Goal: Use online tool/utility: Utilize a website feature to perform a specific function

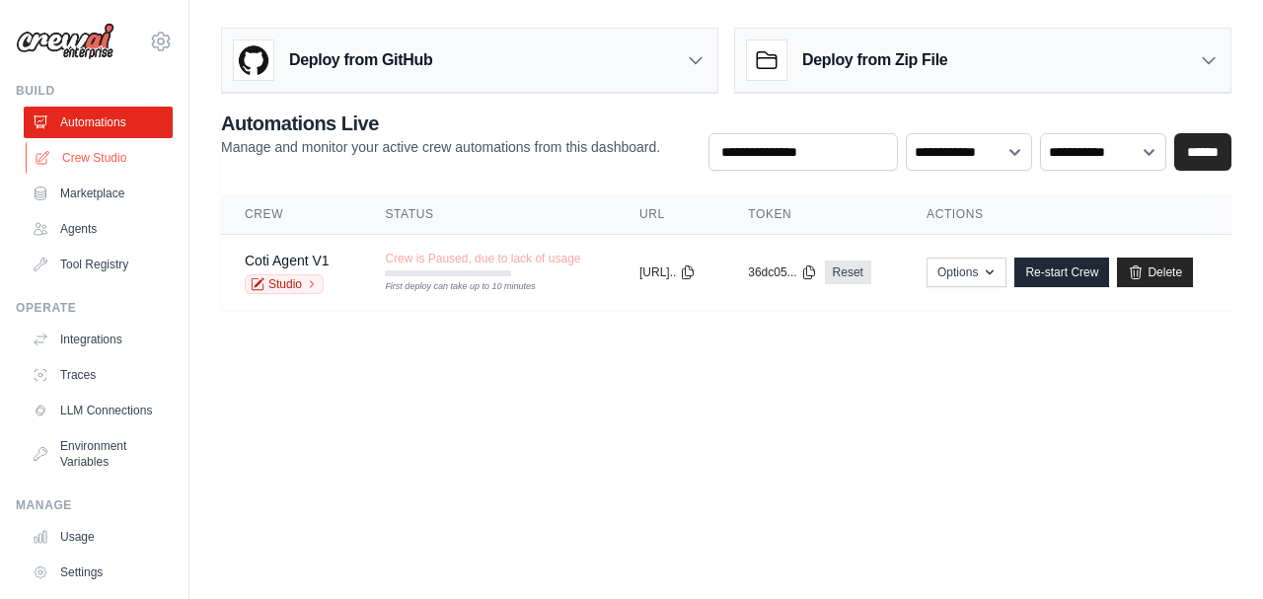
click at [86, 162] on link "Crew Studio" at bounding box center [100, 158] width 149 height 32
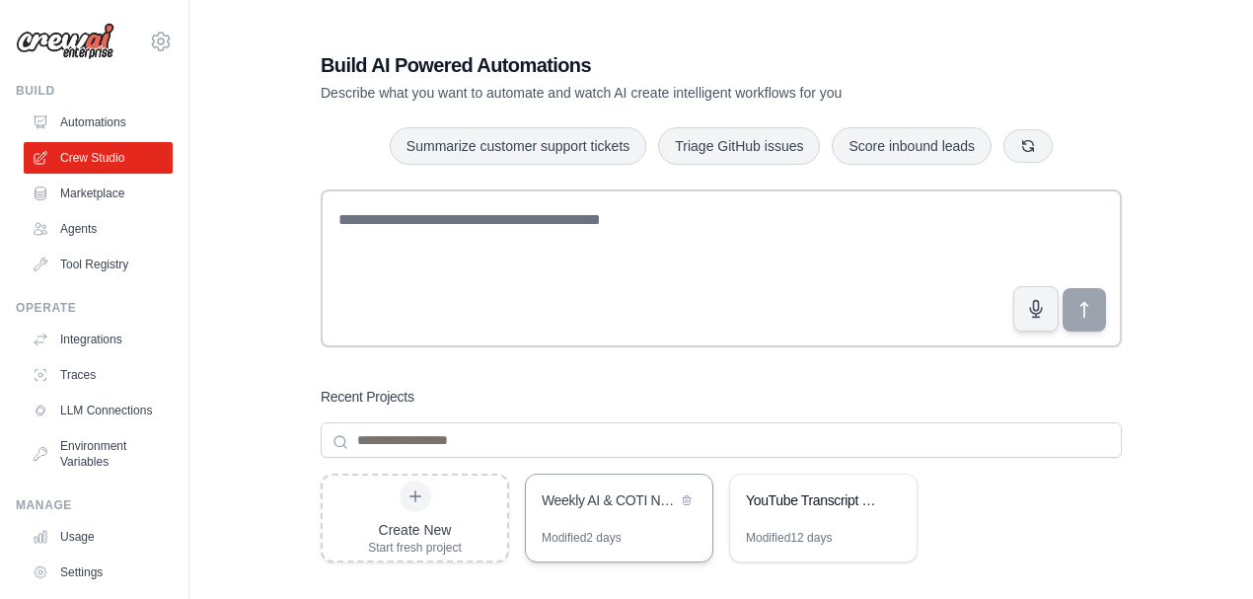
click at [600, 513] on div "Weekly AI & COTI Newsletter Automation" at bounding box center [609, 502] width 135 height 24
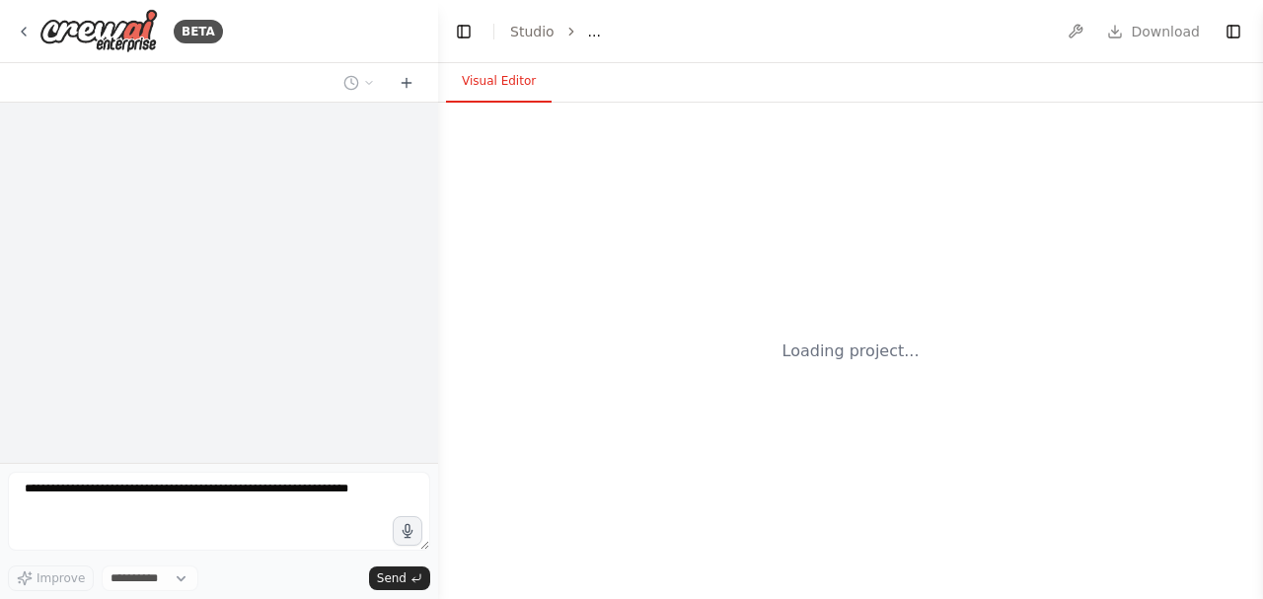
select select "****"
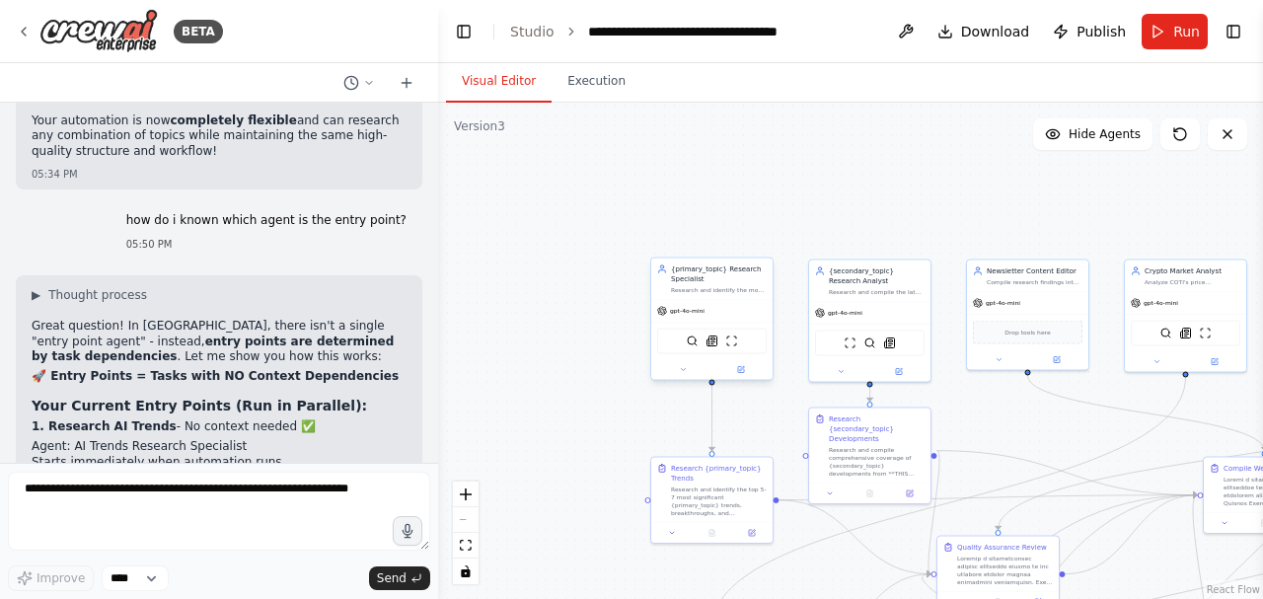
scroll to position [25142, 0]
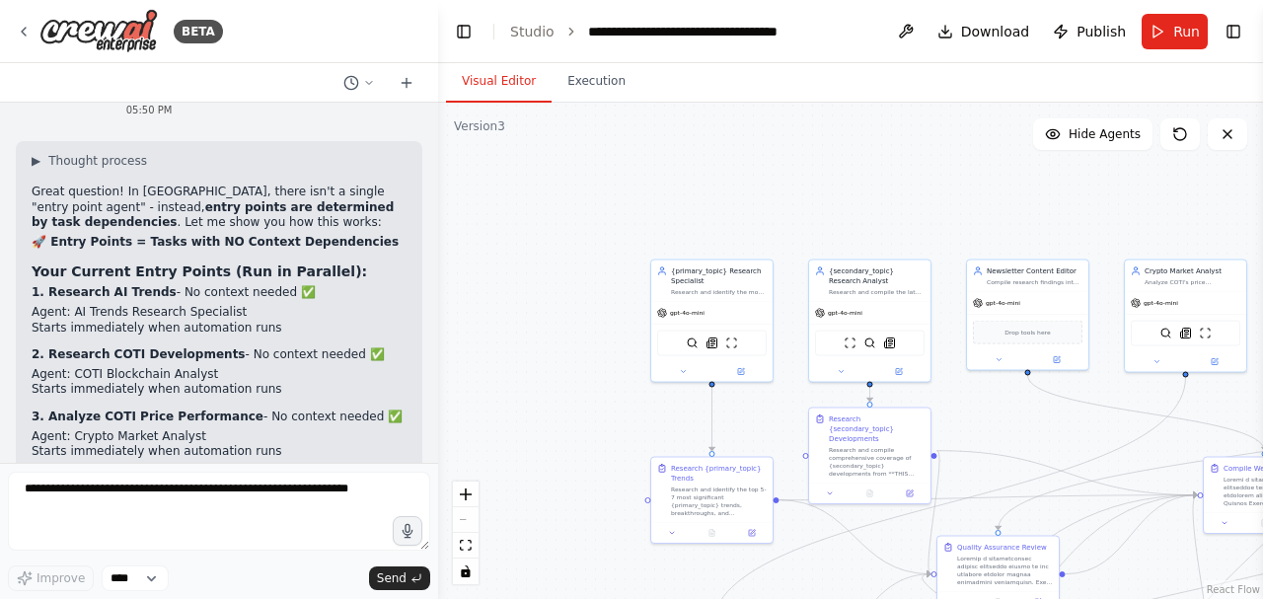
drag, startPoint x: 880, startPoint y: 169, endPoint x: 675, endPoint y: 161, distance: 205.4
drag, startPoint x: 675, startPoint y: 161, endPoint x: 569, endPoint y: 177, distance: 106.8
click at [569, 177] on div ".deletable-edge-delete-btn { width: 20px; height: 20px; border: 0px solid #ffff…" at bounding box center [850, 351] width 825 height 496
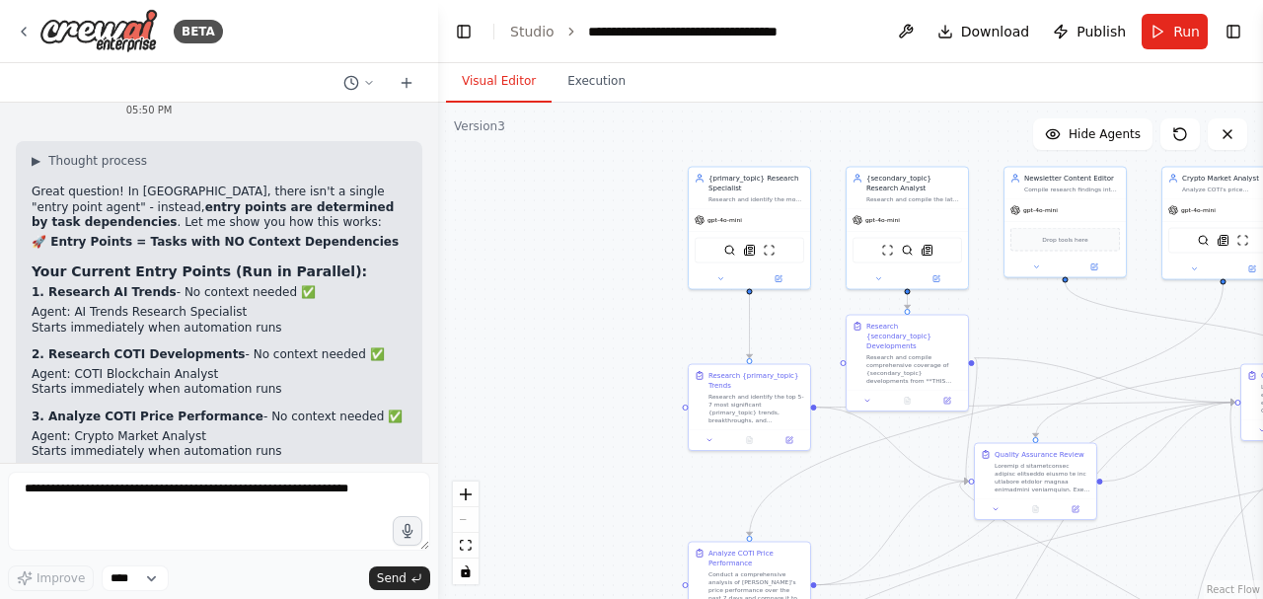
drag, startPoint x: 795, startPoint y: 183, endPoint x: 831, endPoint y: 91, distance: 98.4
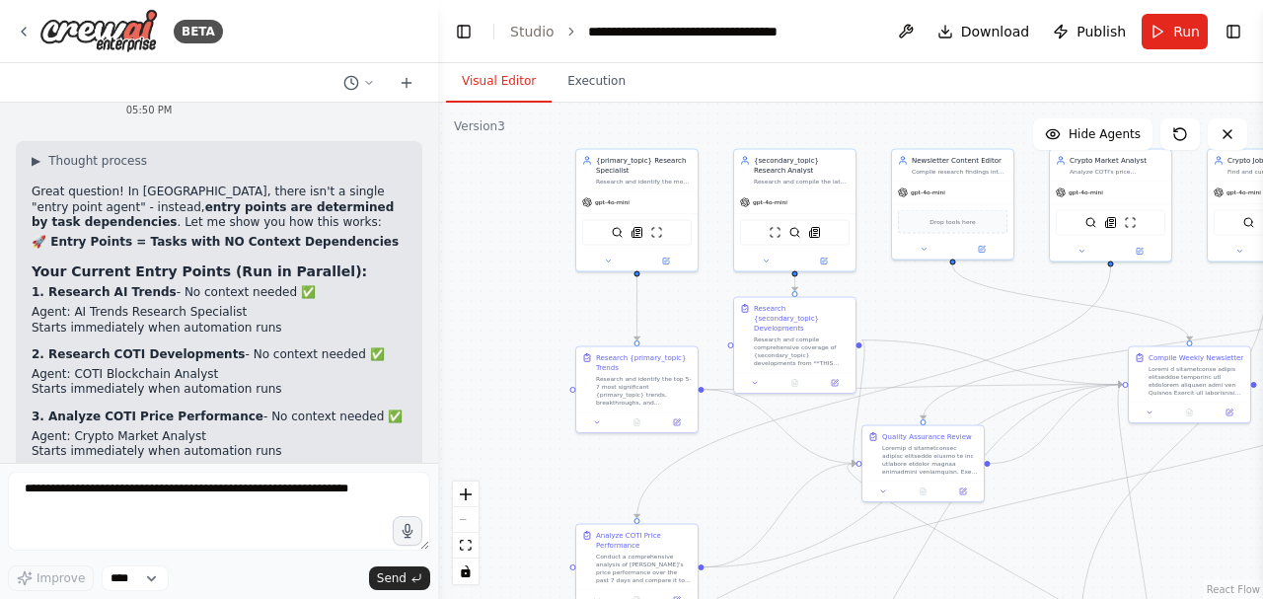
drag, startPoint x: 1072, startPoint y: 341, endPoint x: 959, endPoint y: 324, distance: 113.9
click at [663, 260] on icon at bounding box center [666, 260] width 6 height 6
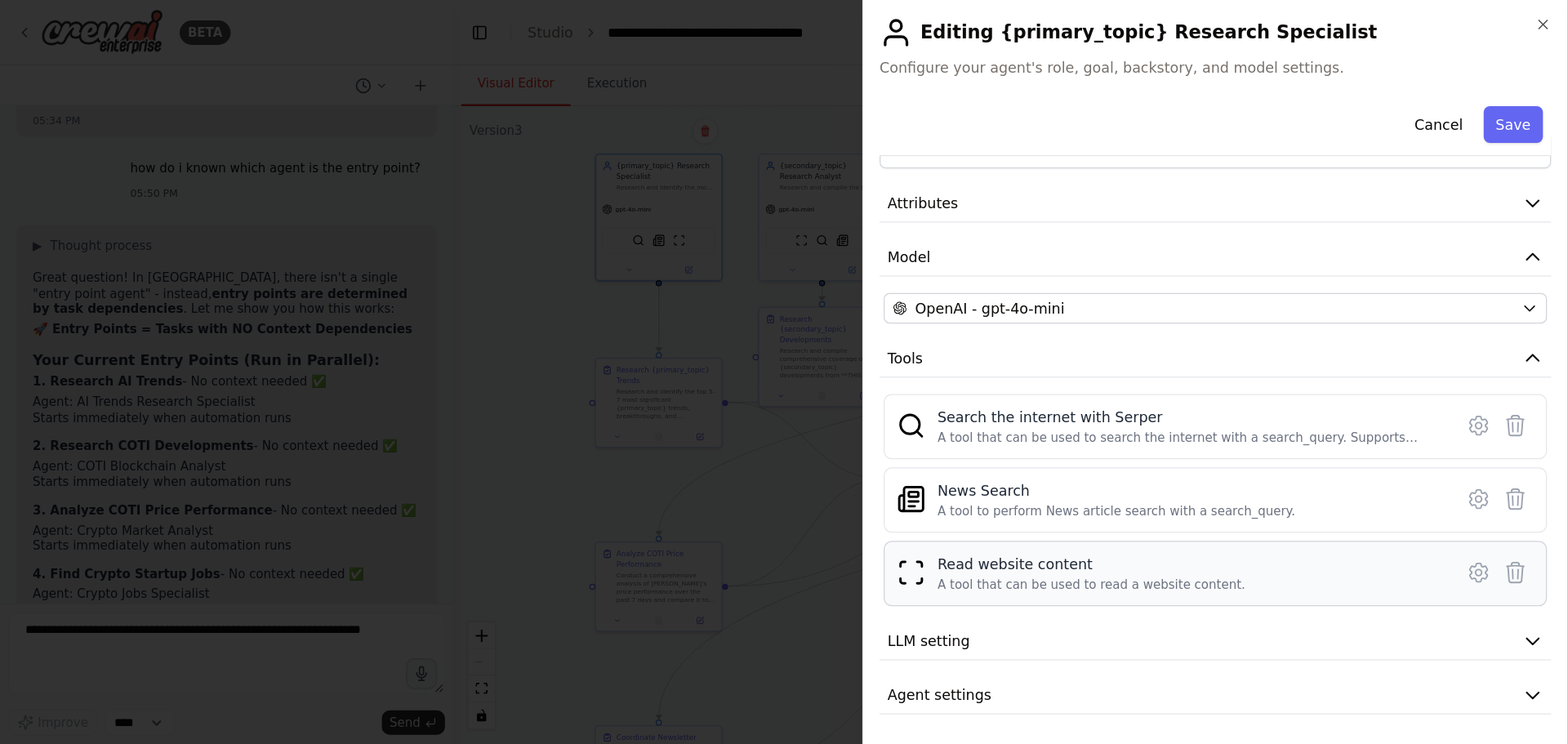
scroll to position [0, 0]
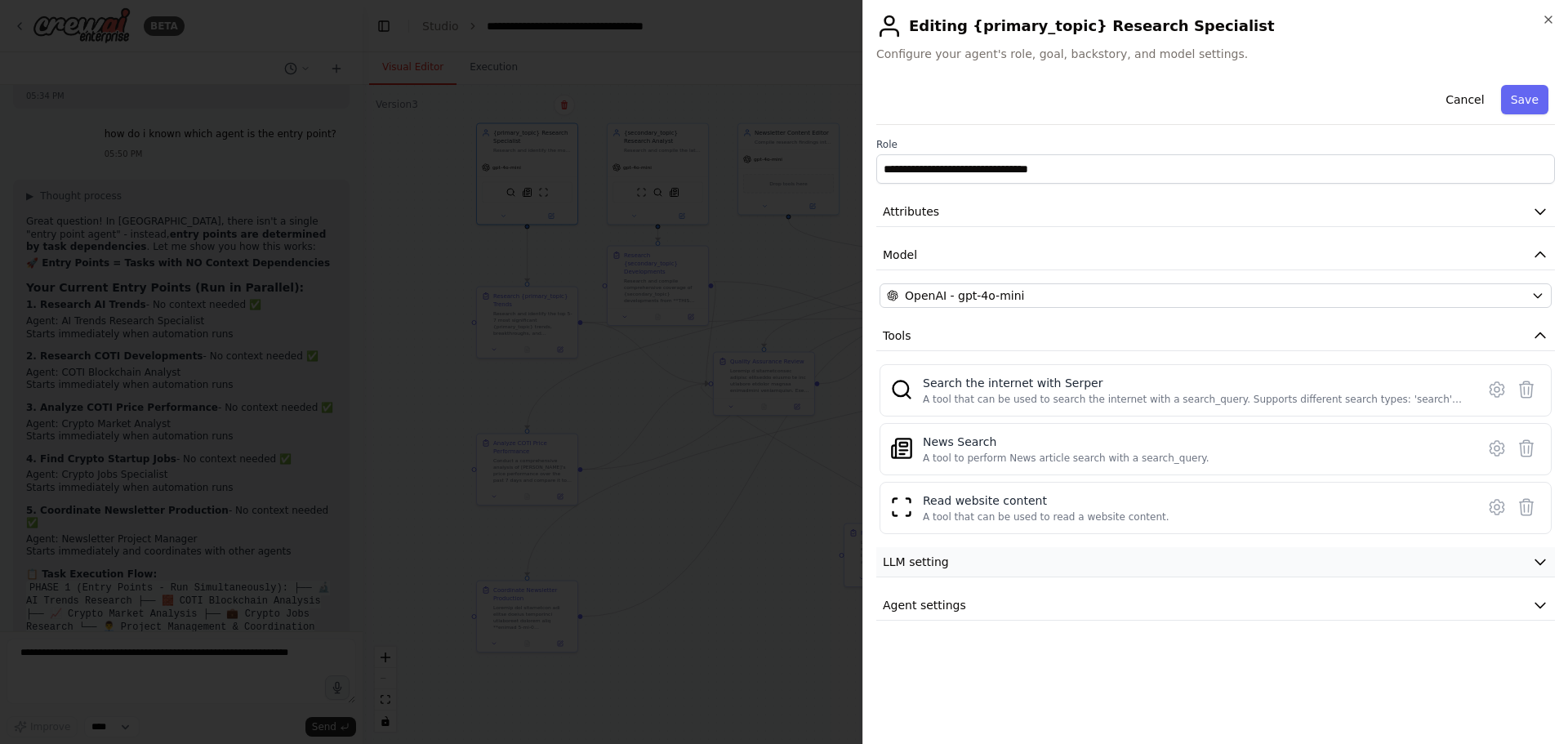
click at [1044, 495] on button "LLM setting" at bounding box center [1216, 562] width 679 height 31
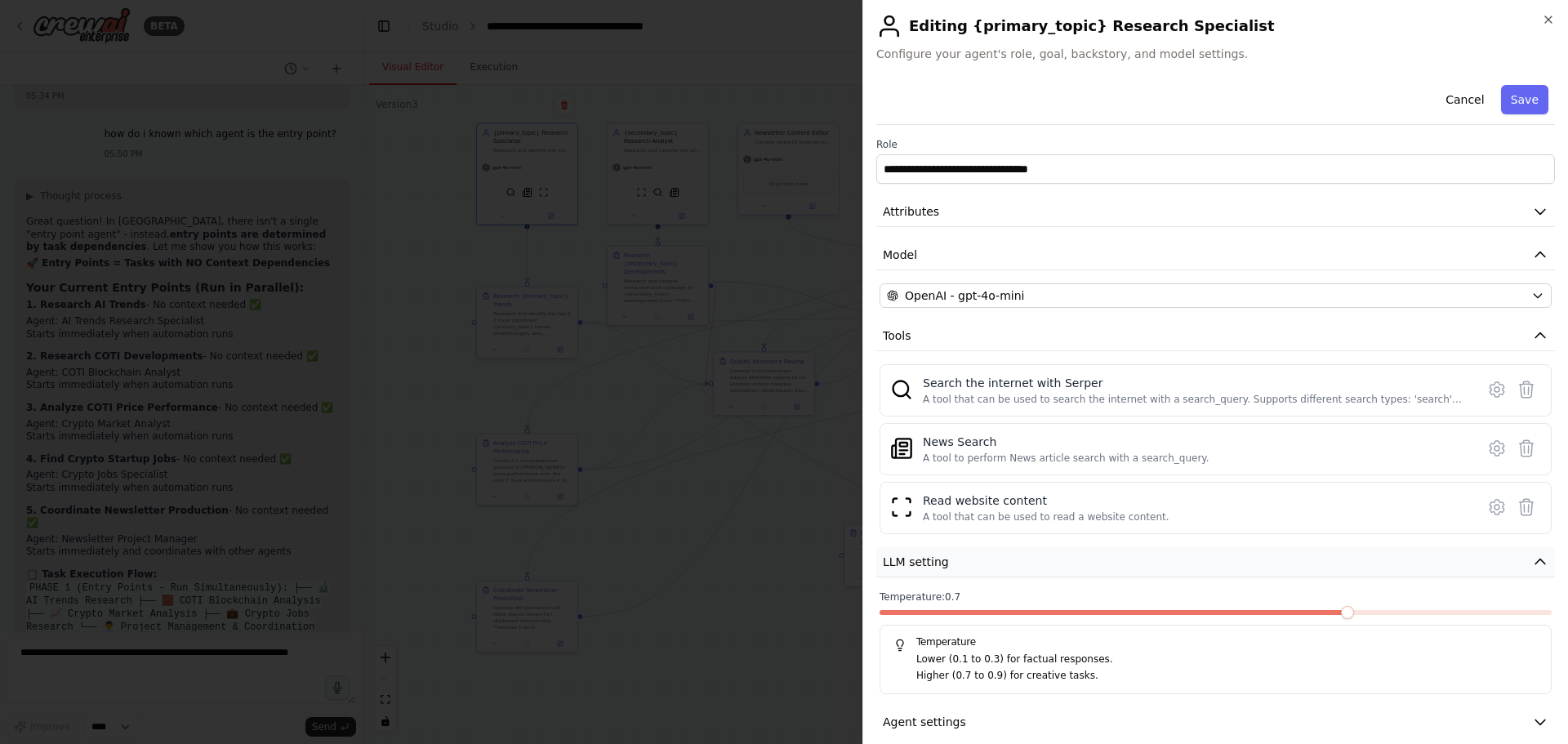
click at [1044, 495] on button "LLM setting" at bounding box center [1216, 562] width 679 height 31
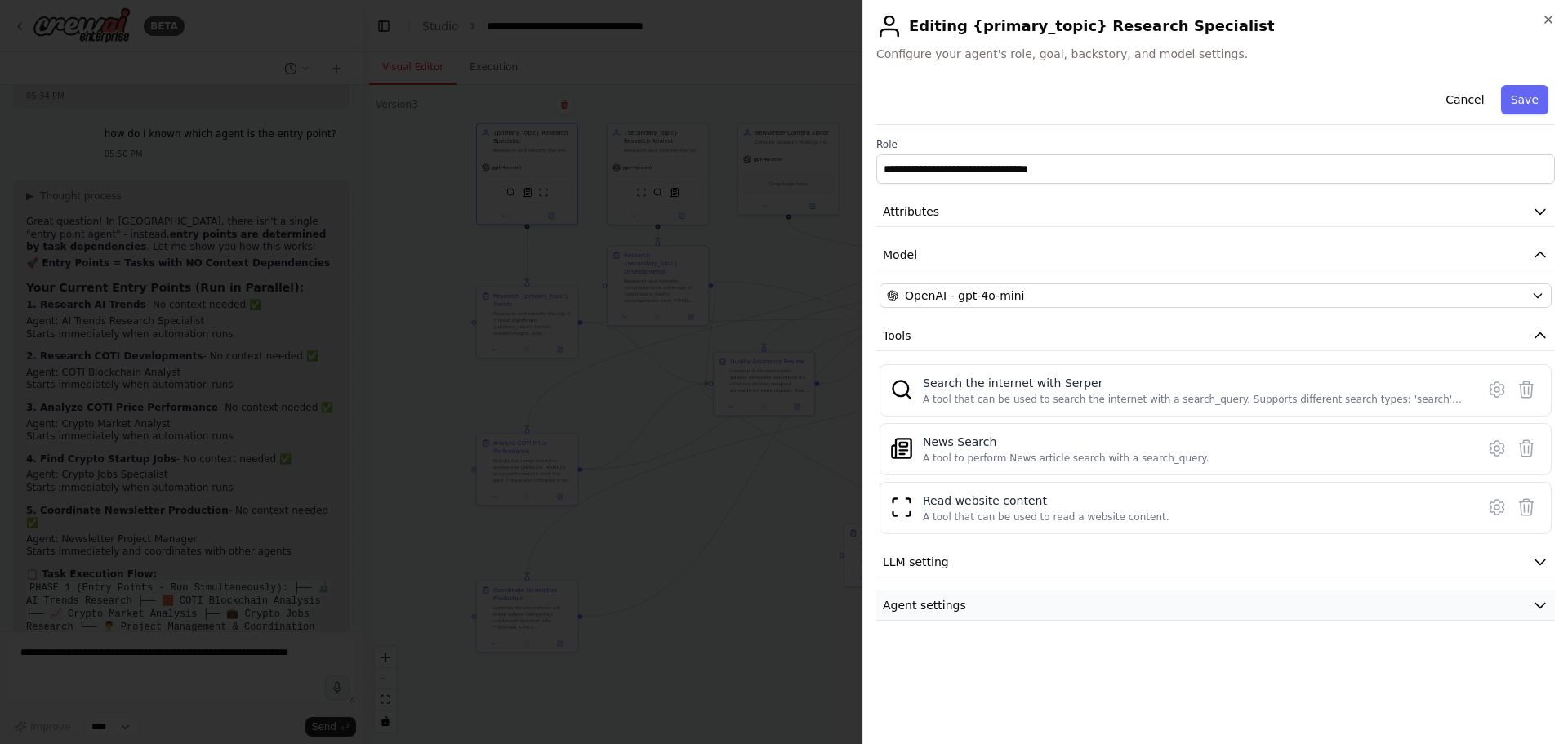
click at [1044, 495] on button "Agent settings" at bounding box center [1216, 605] width 679 height 31
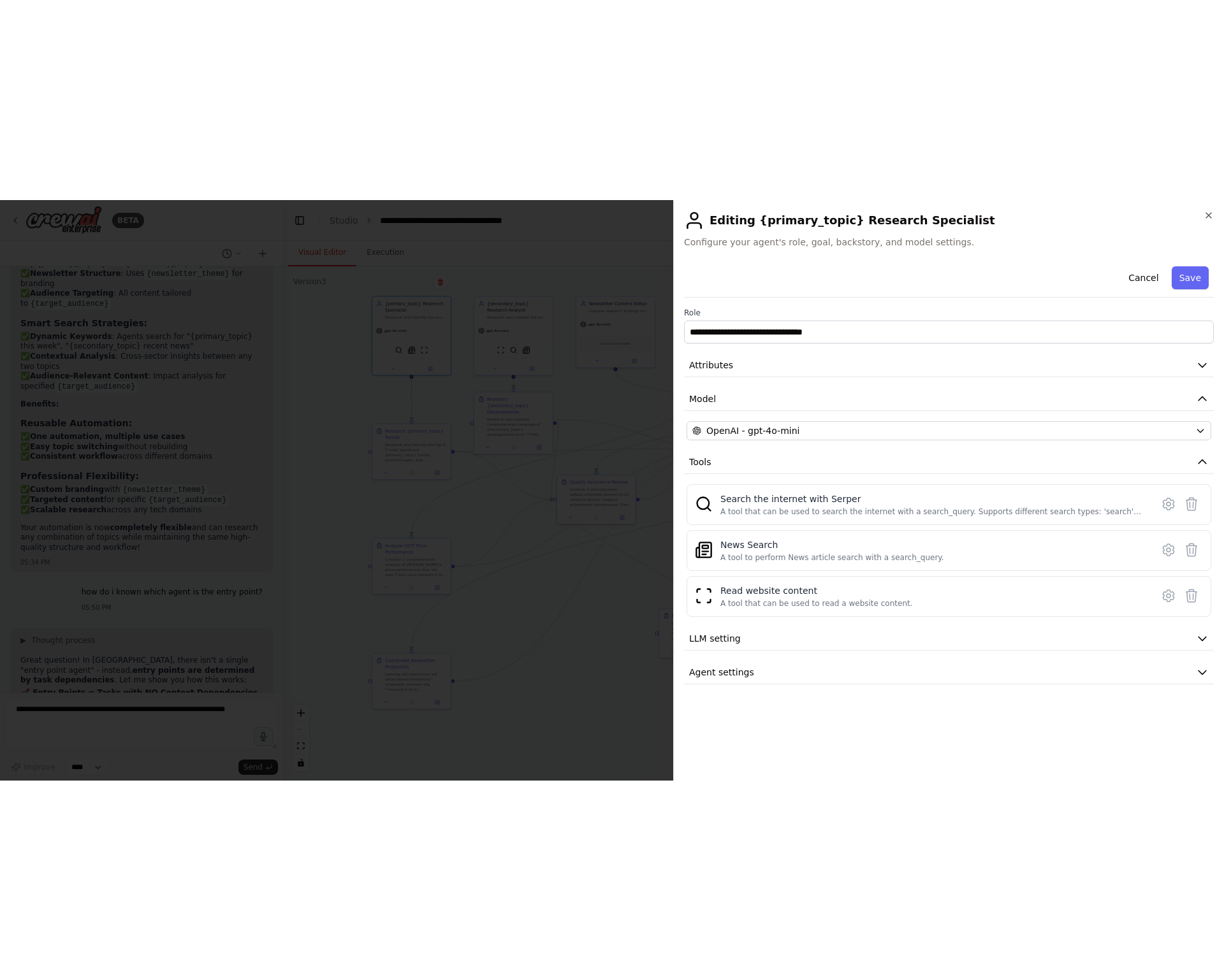
scroll to position [15747, 0]
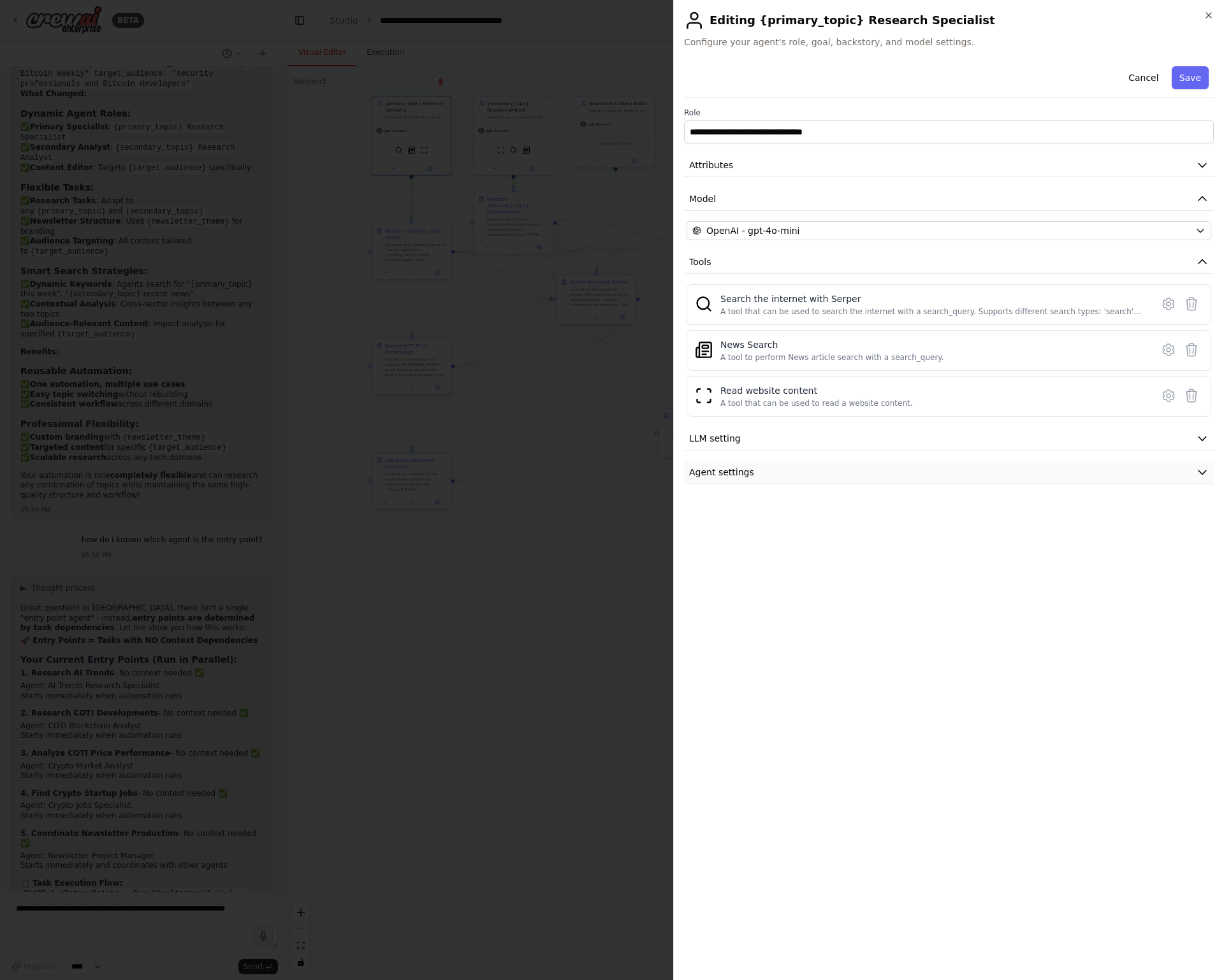
click at [766, 386] on button "Agent settings" at bounding box center [949, 472] width 530 height 24
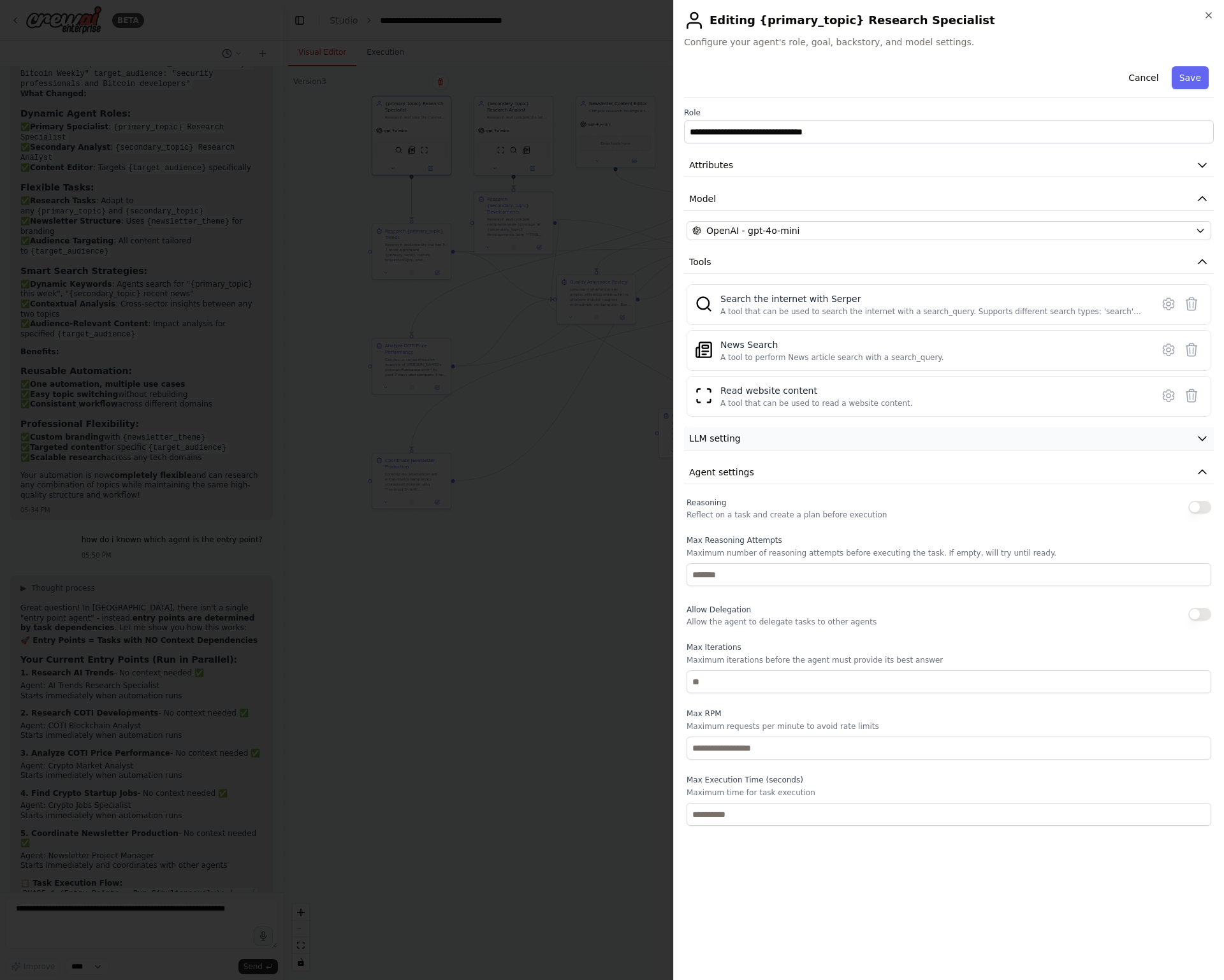
click at [785, 386] on button "LLM setting" at bounding box center [949, 438] width 530 height 24
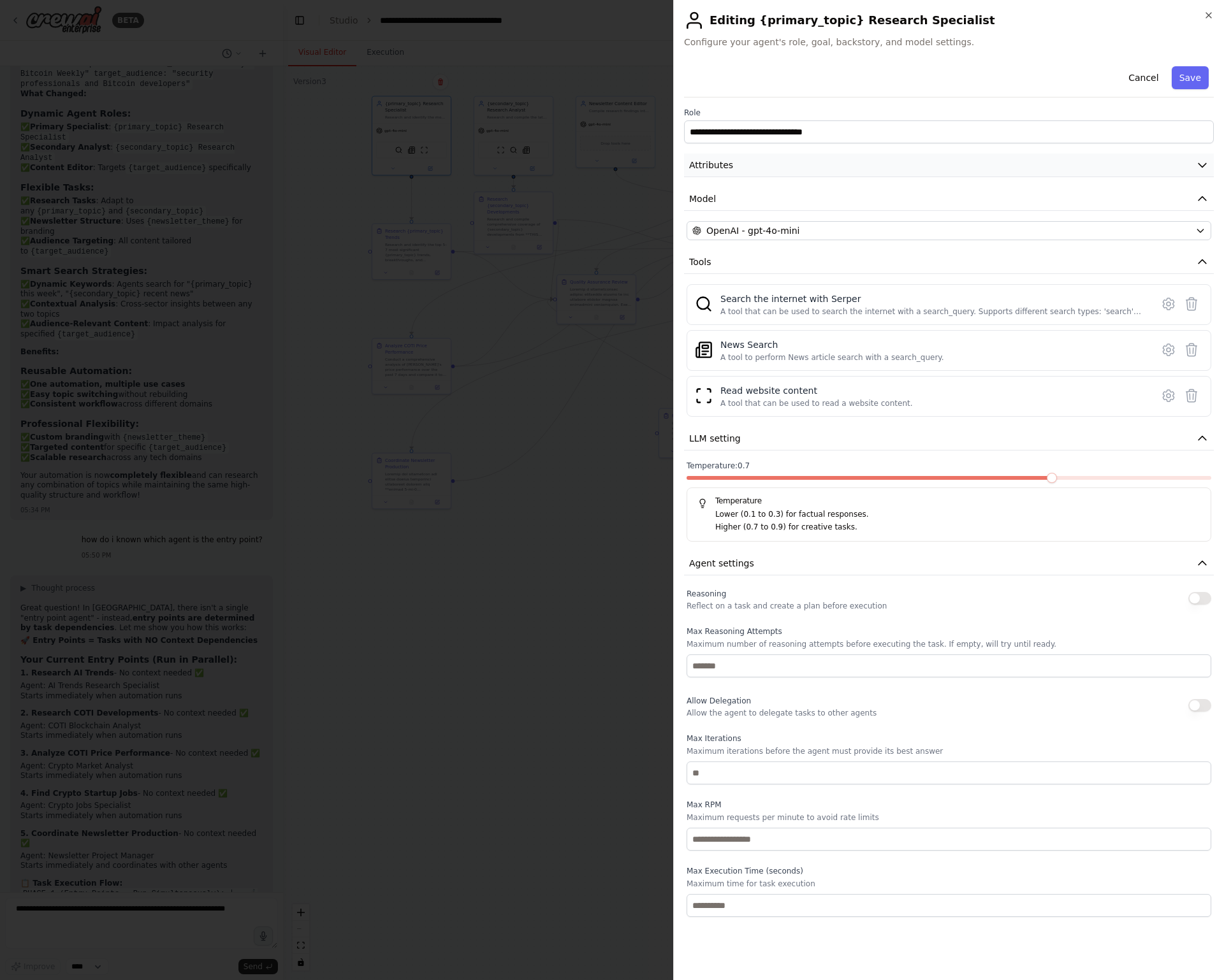
click at [815, 169] on button "Attributes" at bounding box center [949, 165] width 530 height 24
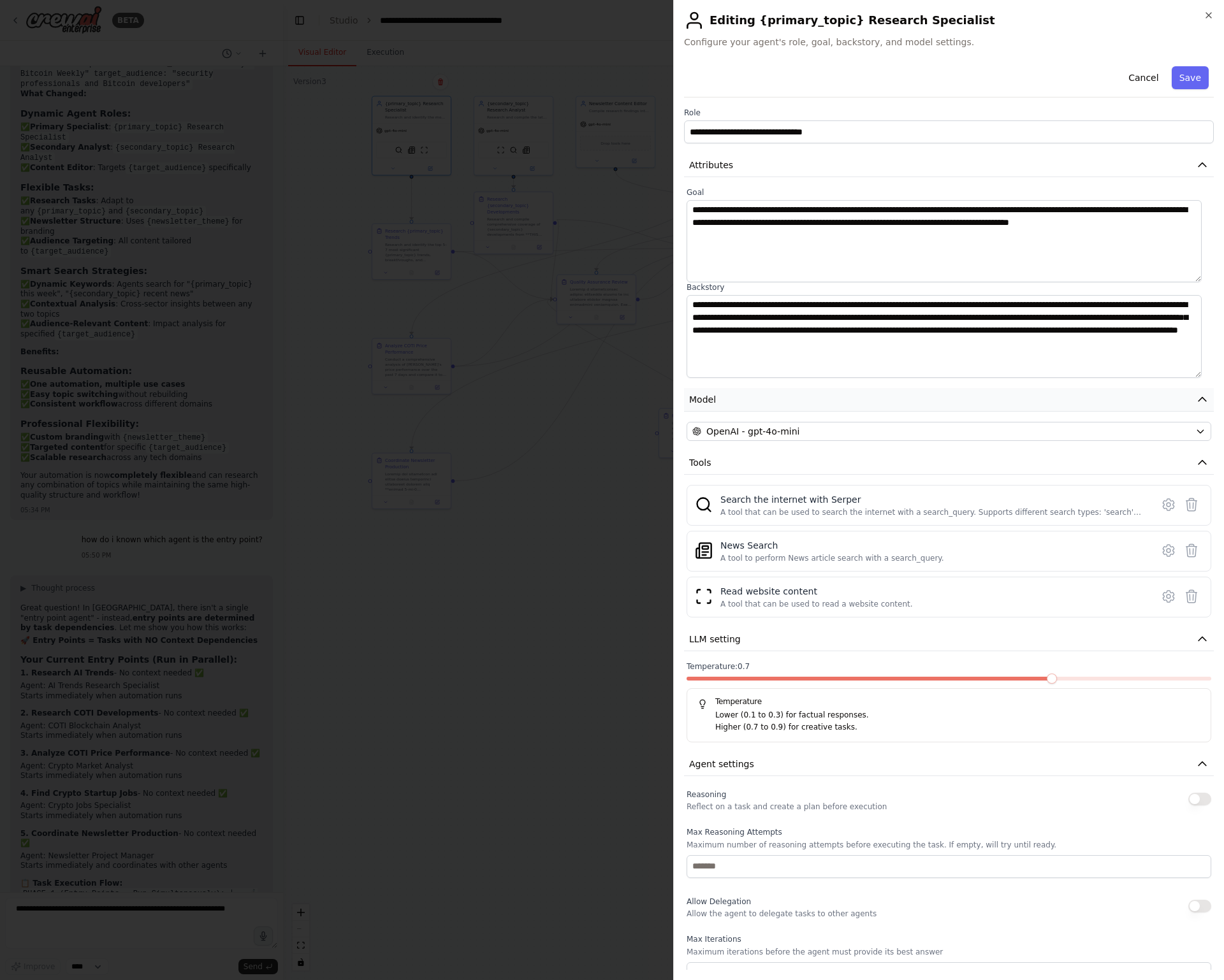
click at [815, 386] on button "Model" at bounding box center [949, 400] width 530 height 24
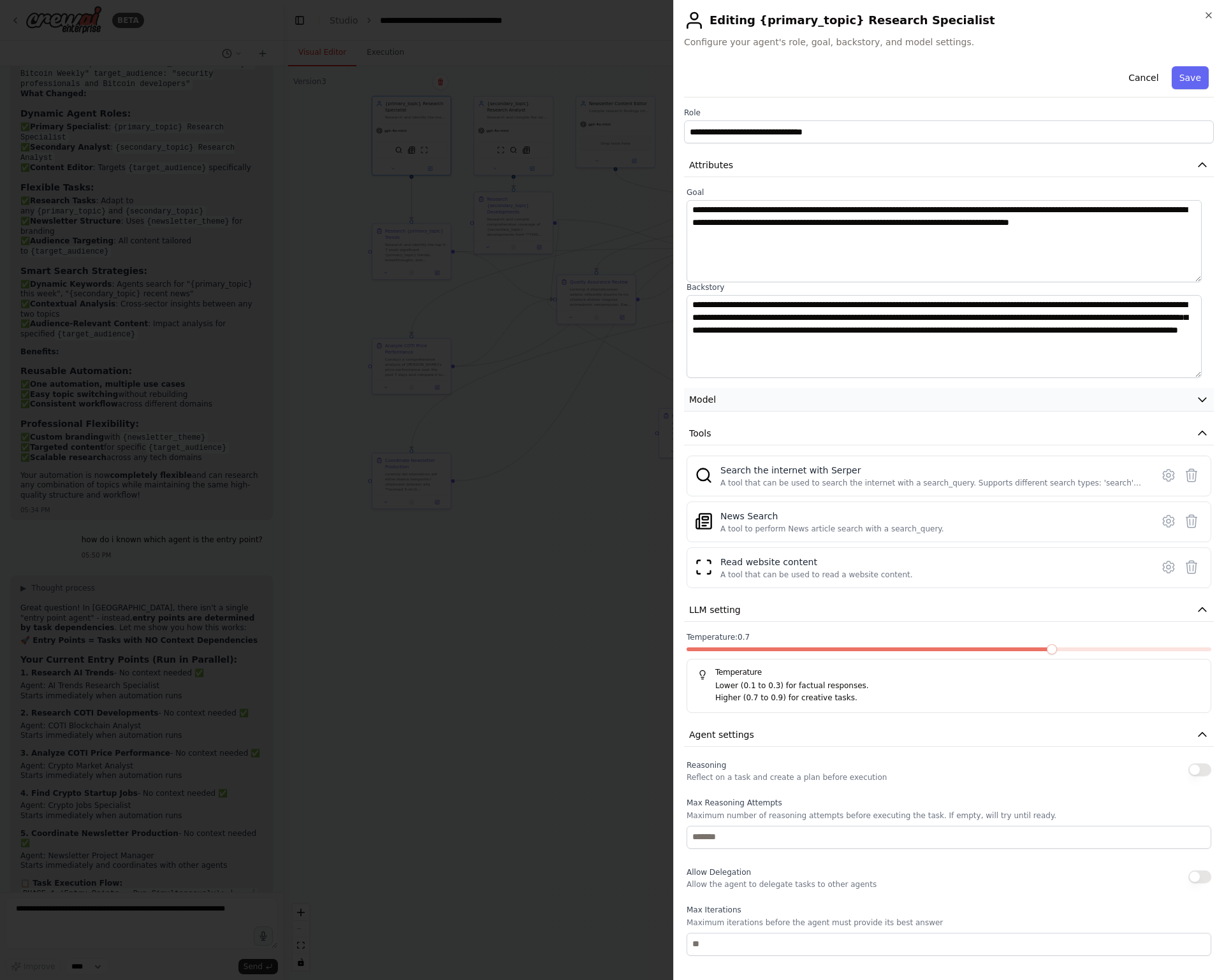
click at [815, 386] on button "Model" at bounding box center [949, 400] width 530 height 24
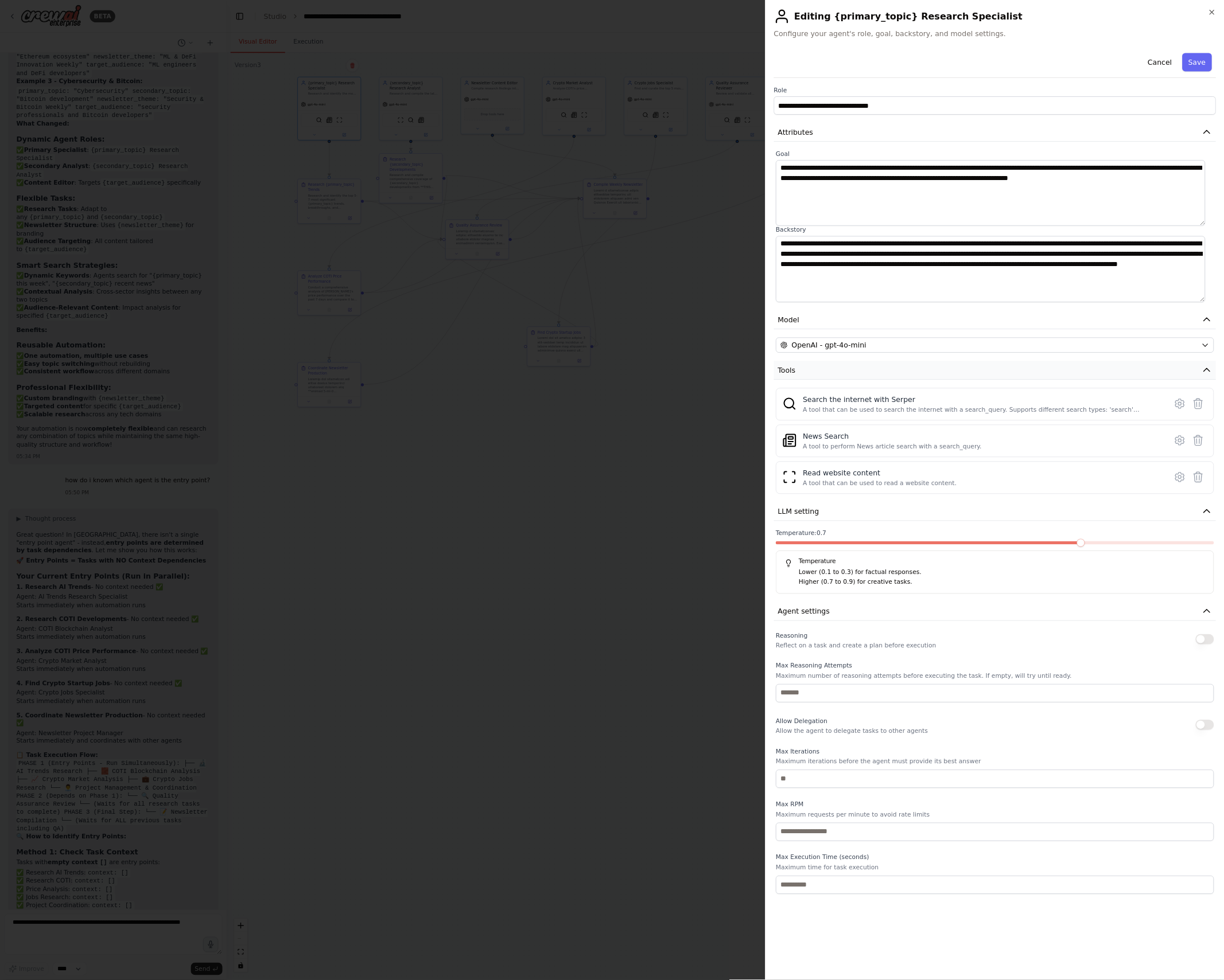
scroll to position [14070, 0]
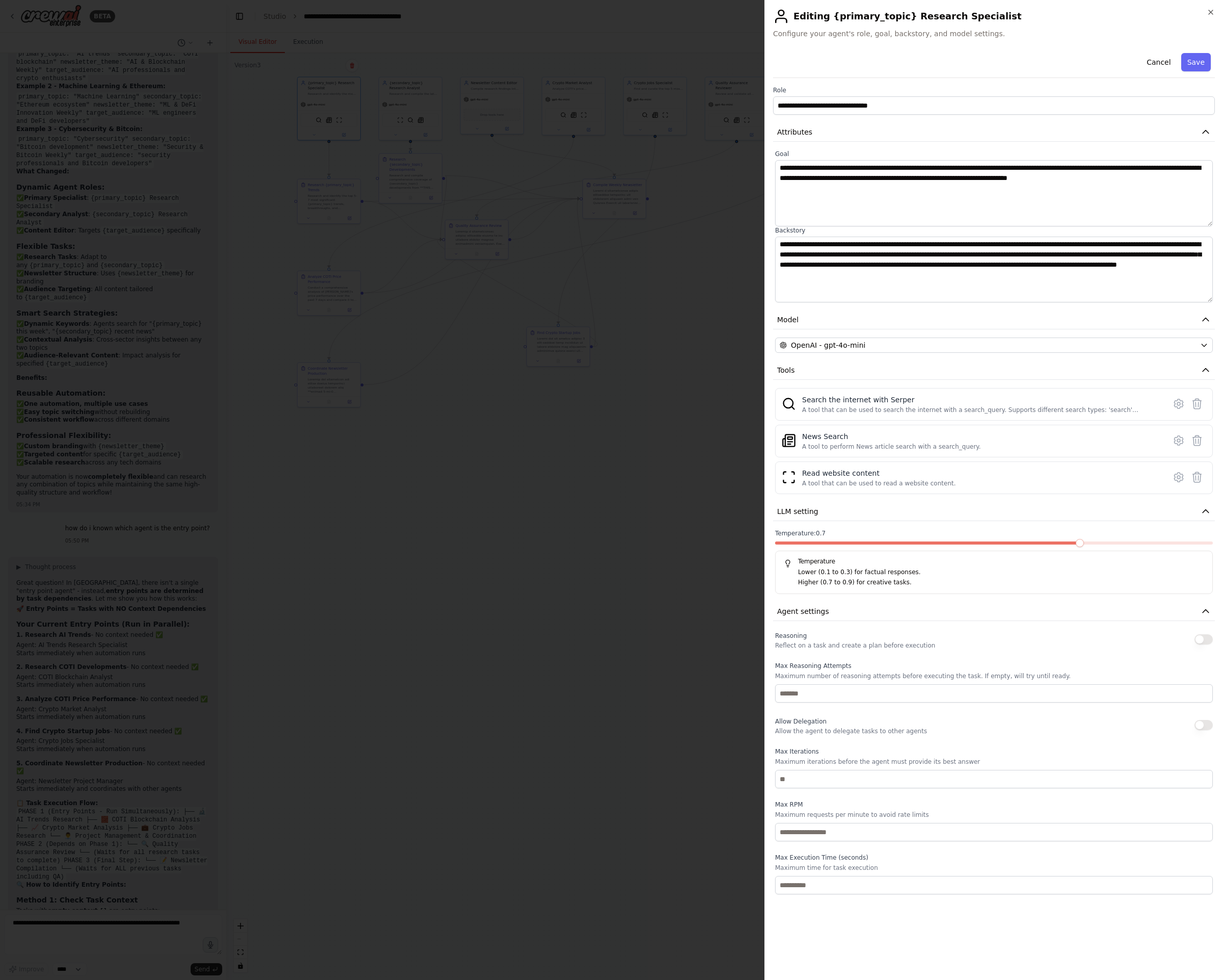
click at [652, 39] on div at bounding box center [612, 490] width 1223 height 980
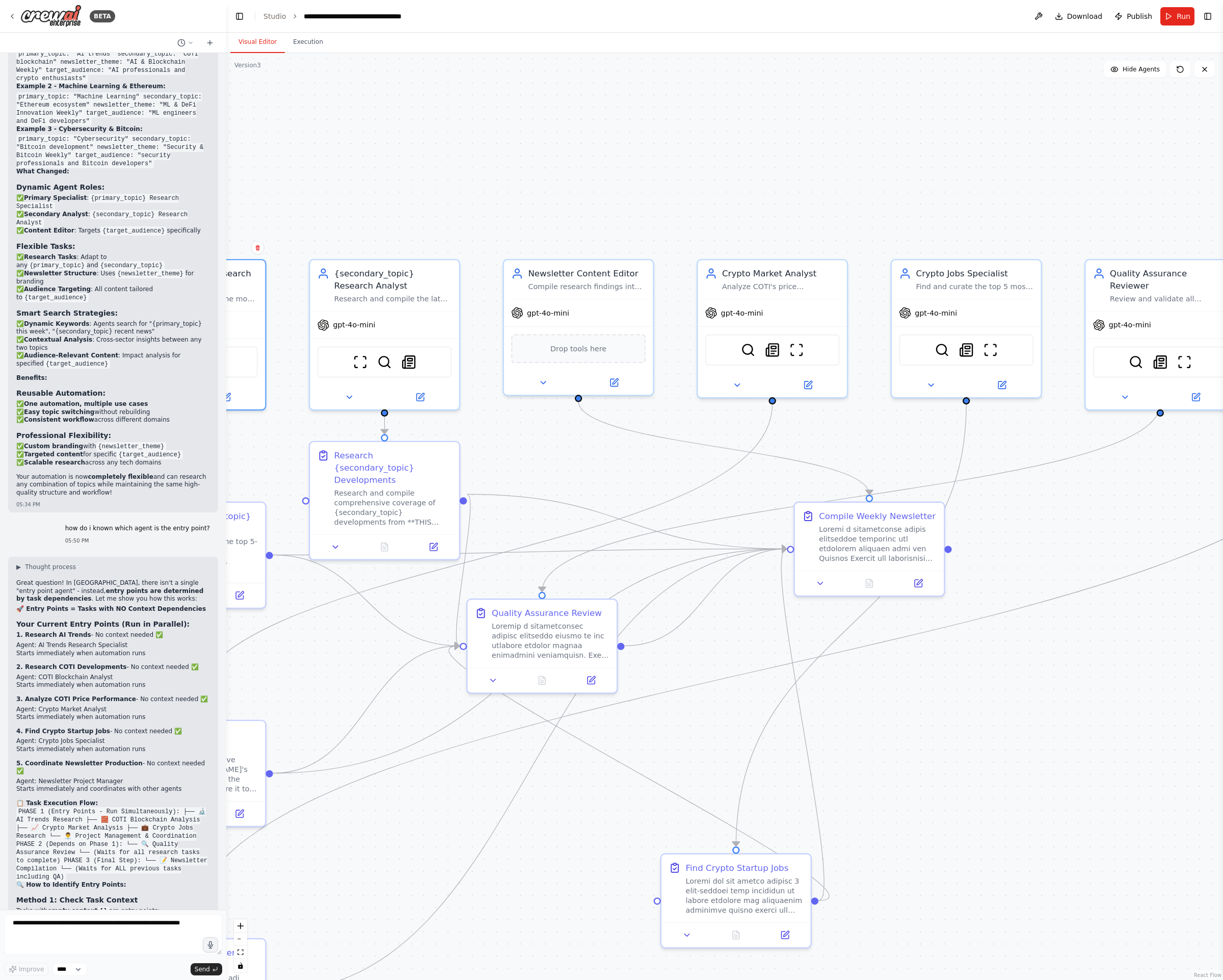
drag, startPoint x: 801, startPoint y: 436, endPoint x: 1068, endPoint y: 572, distance: 299.6
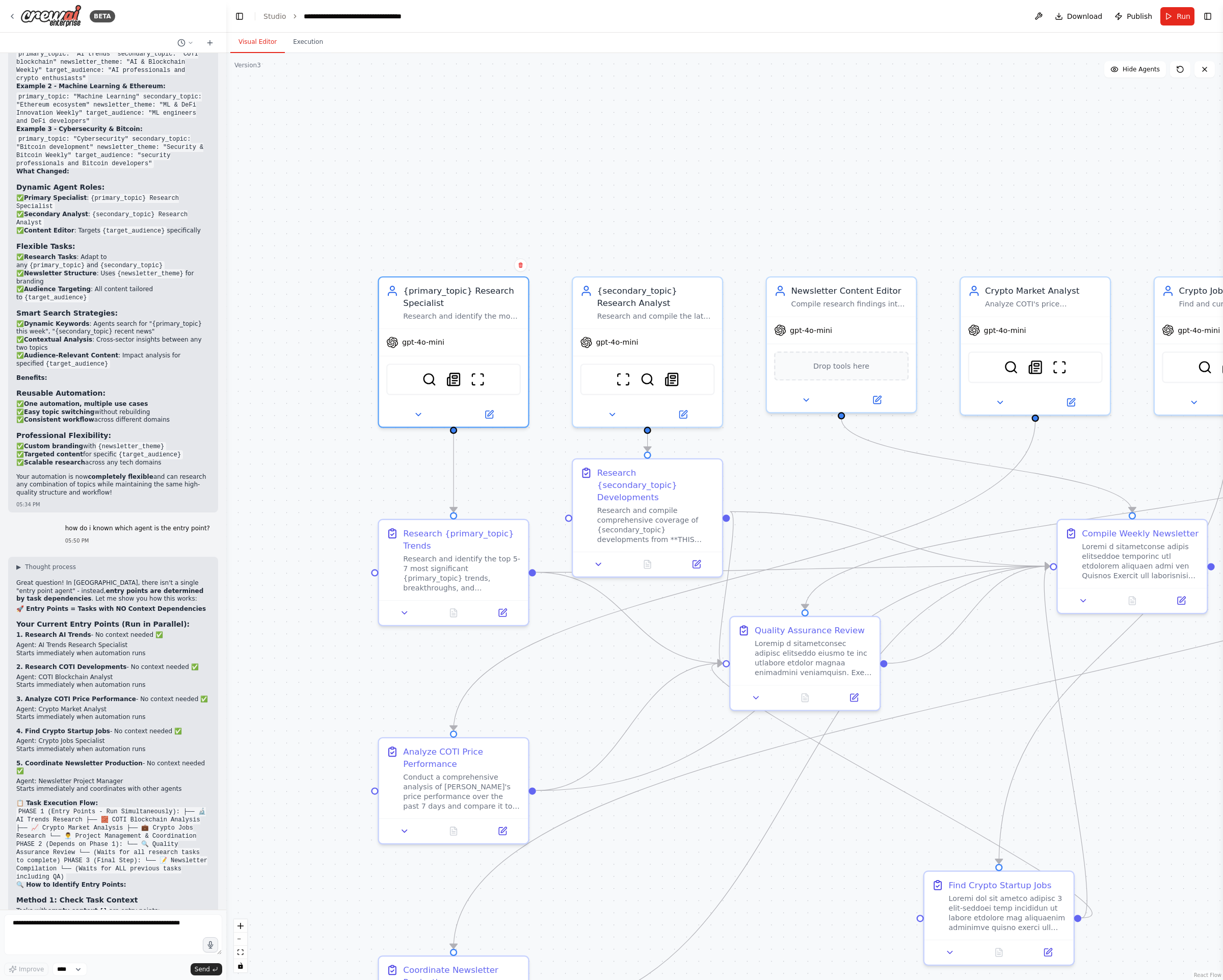
drag, startPoint x: 725, startPoint y: 162, endPoint x: 988, endPoint y: 179, distance: 263.5
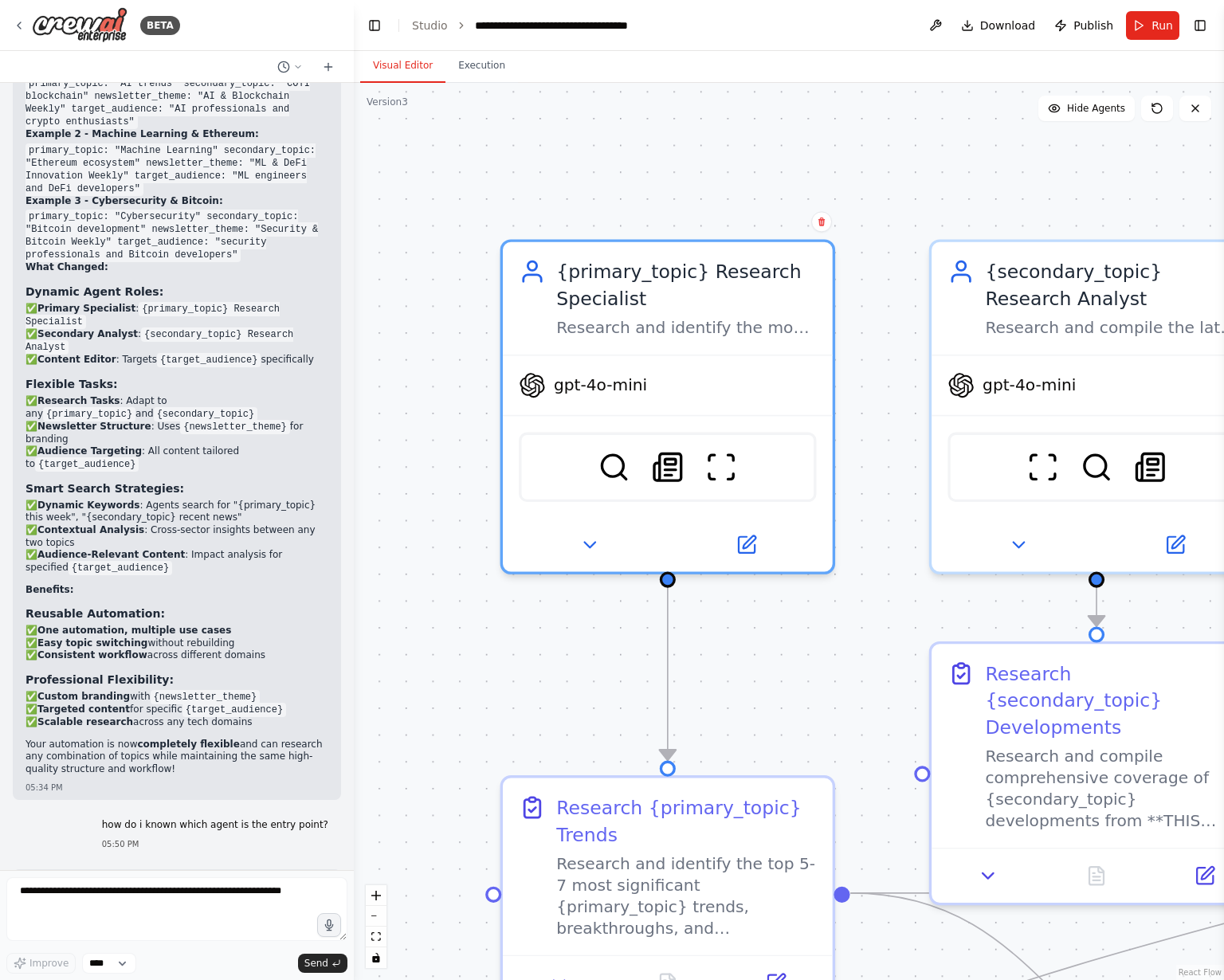
scroll to position [19858, 0]
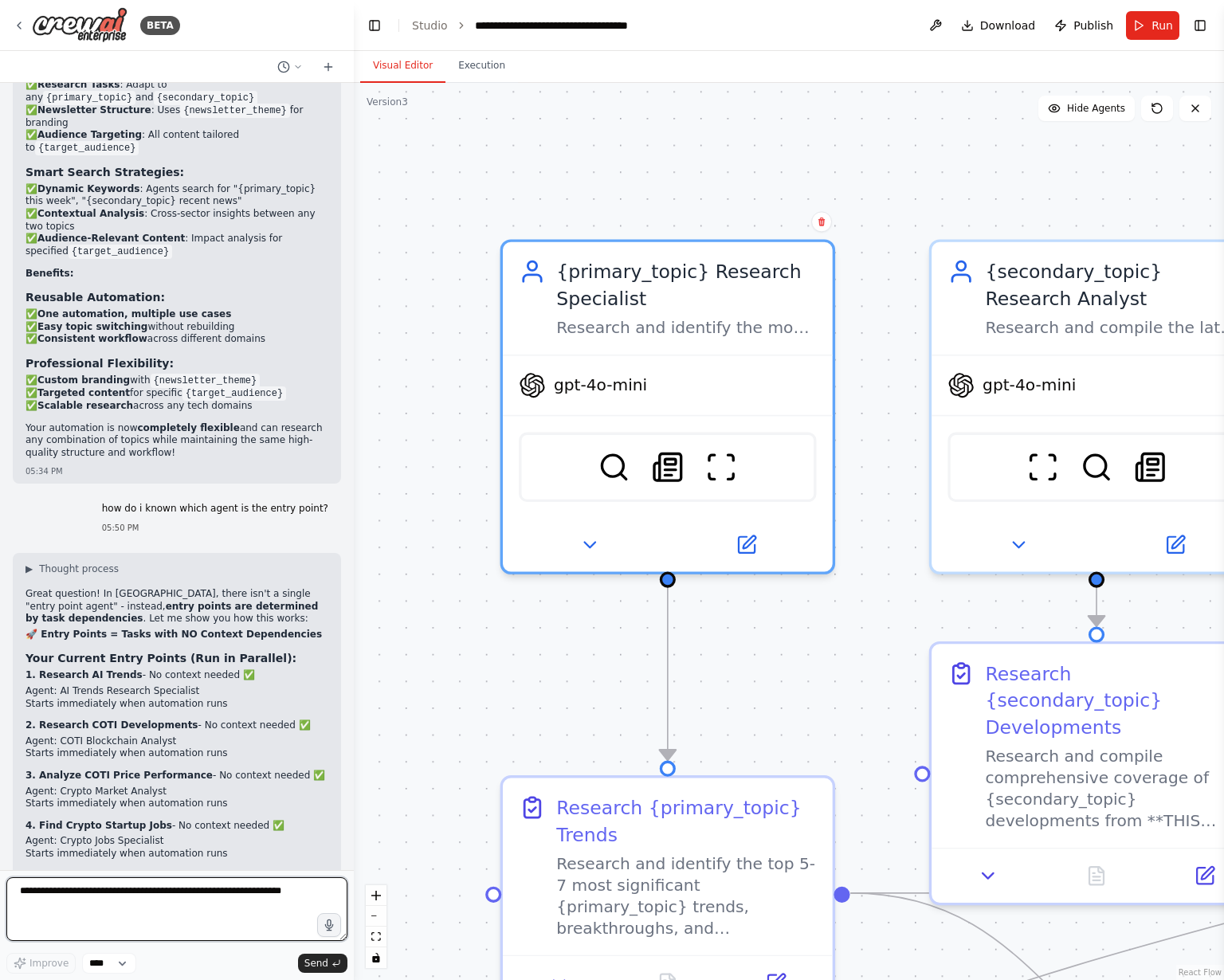
click at [167, 483] on textarea at bounding box center [177, 908] width 341 height 64
type textarea "**********"
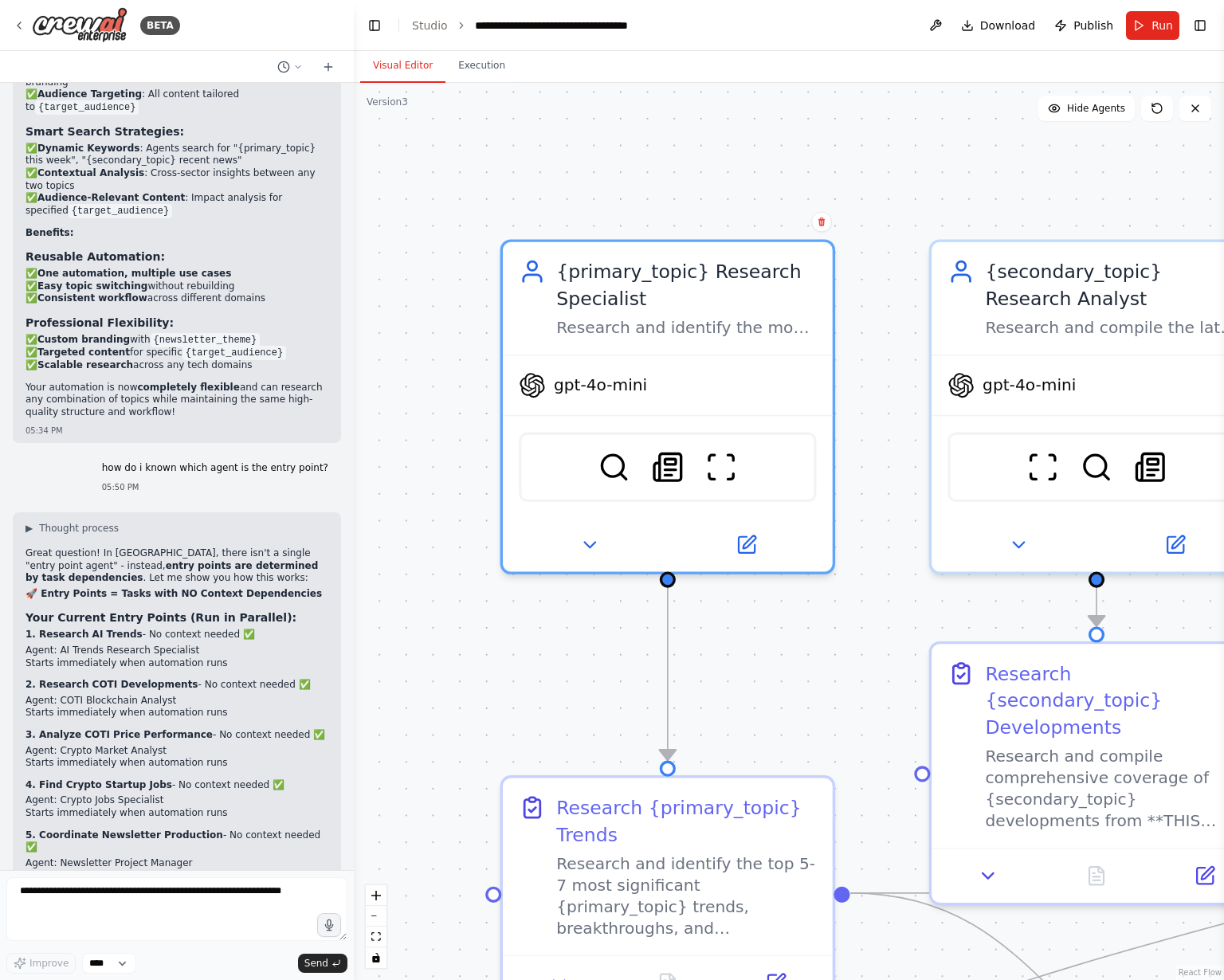
scroll to position [19967, 0]
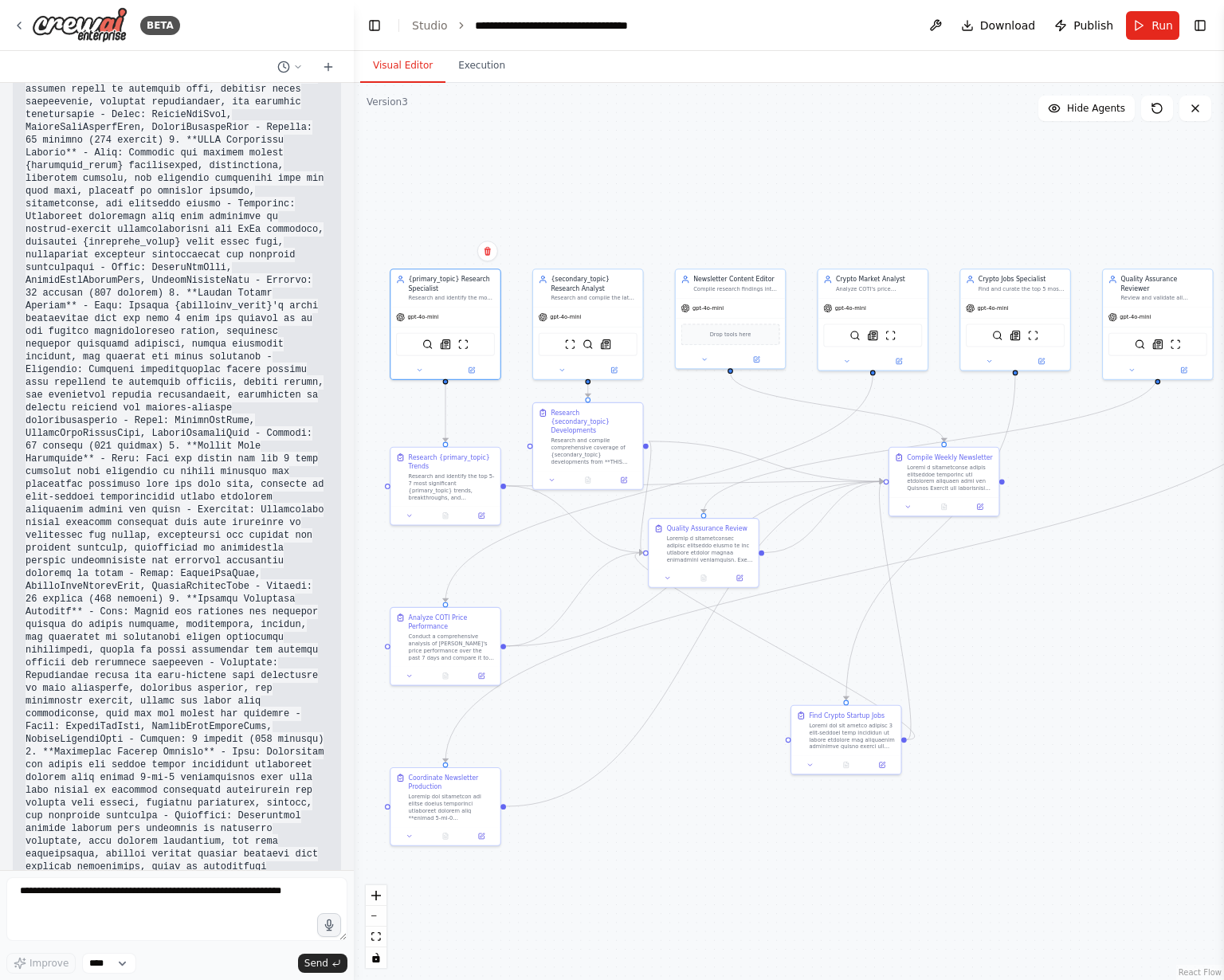
drag, startPoint x: 982, startPoint y: 604, endPoint x: 736, endPoint y: 423, distance: 305.4
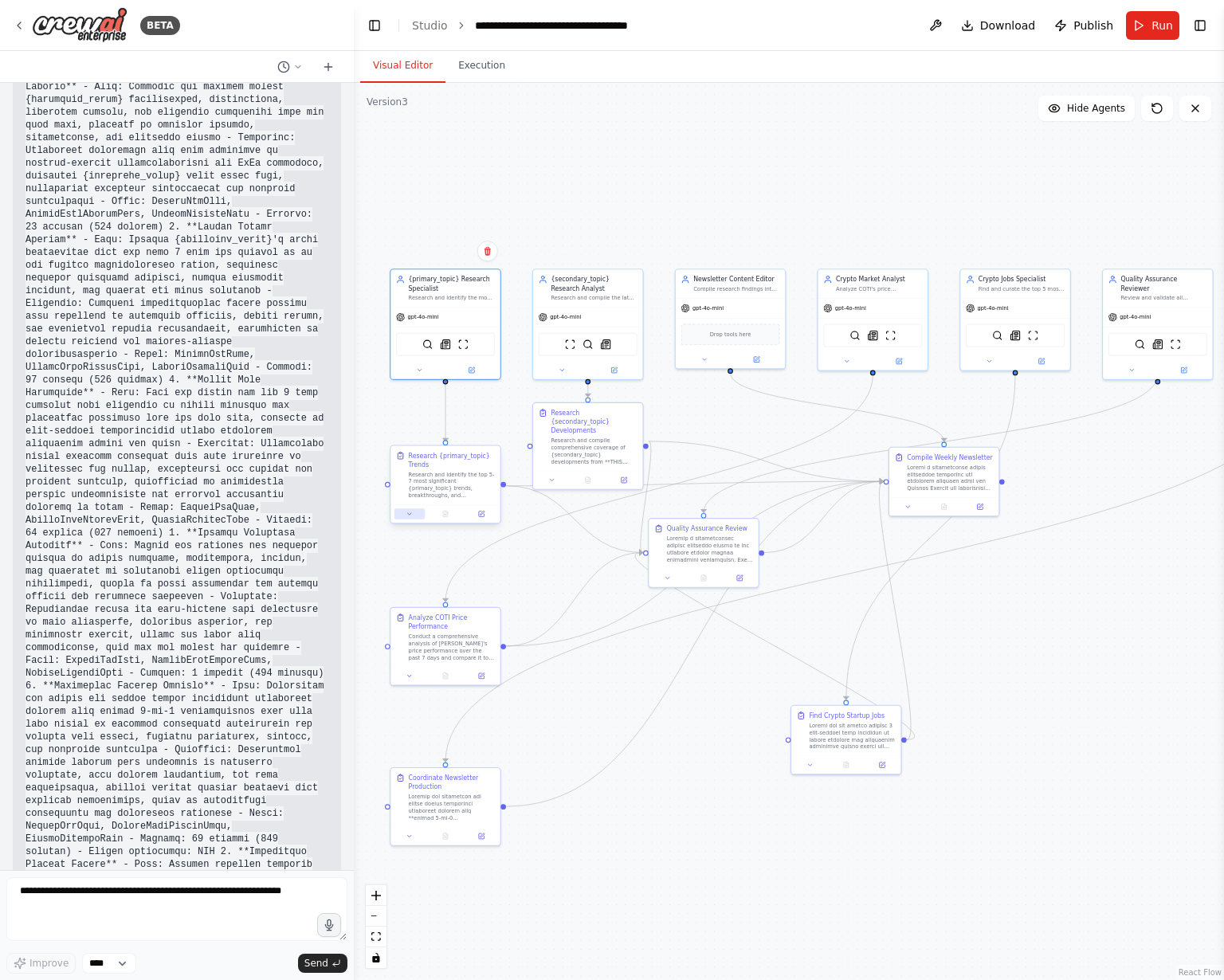
click at [409, 483] on icon at bounding box center [409, 514] width 7 height 7
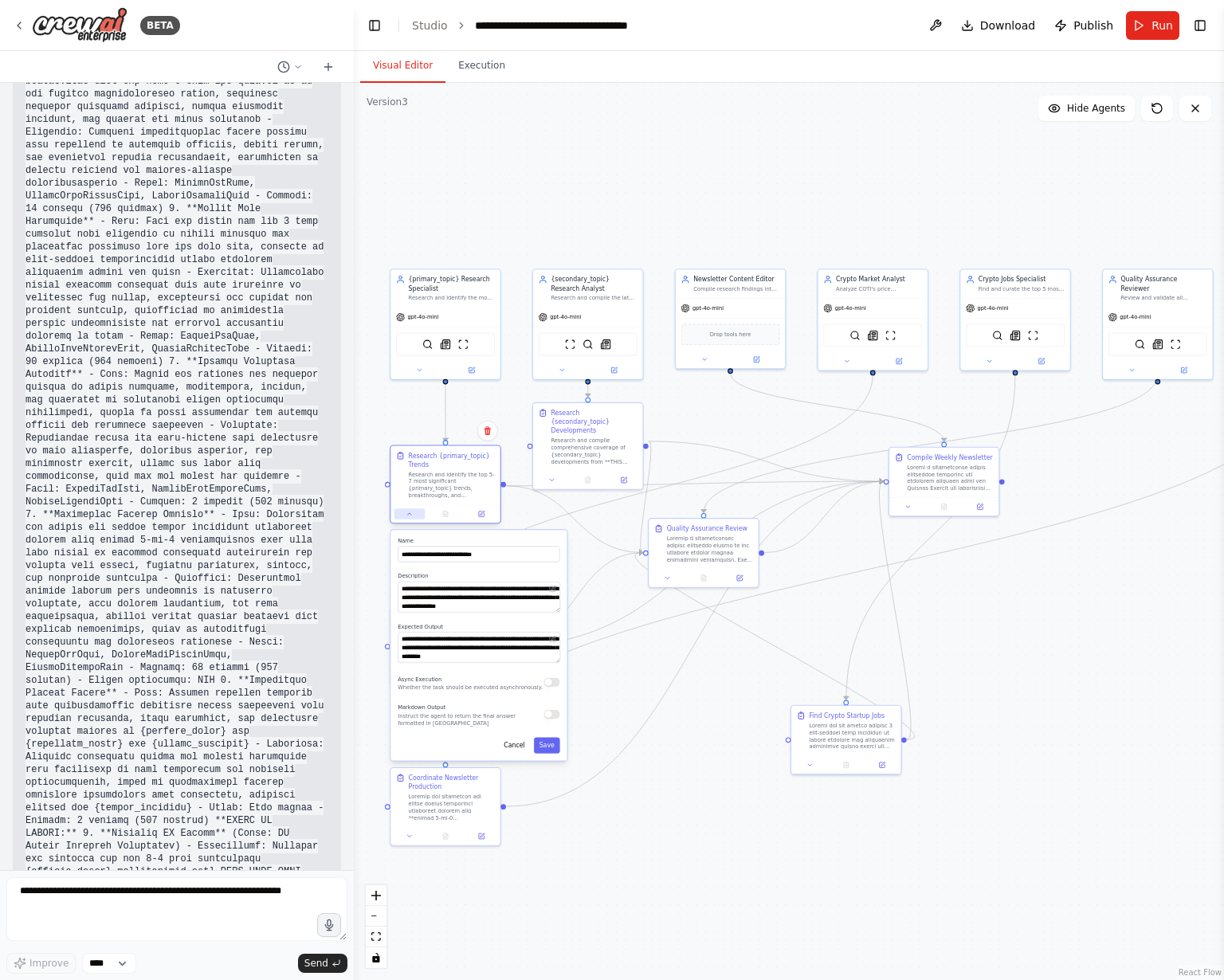
click at [412, 483] on icon at bounding box center [409, 514] width 7 height 7
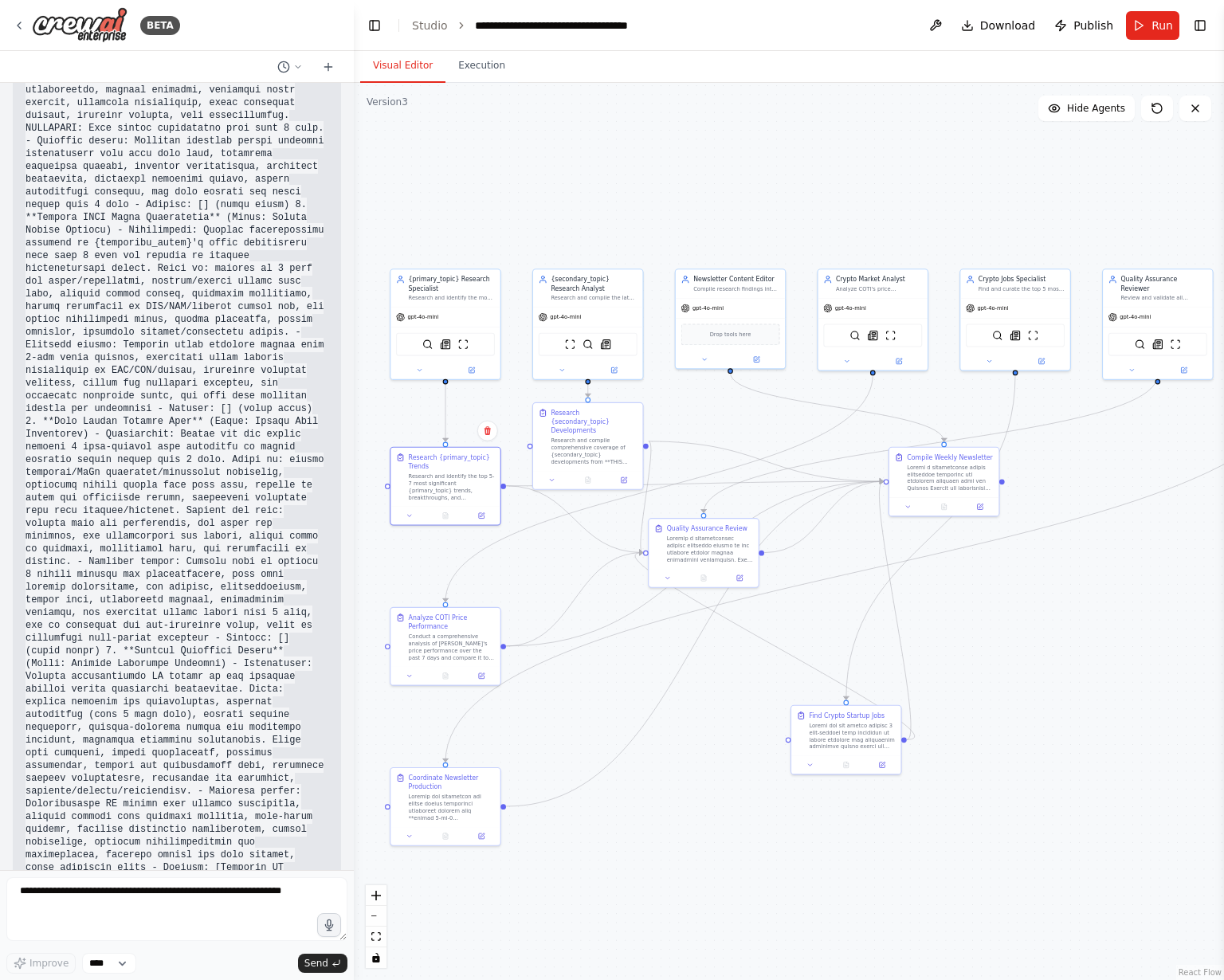
scroll to position [23061, 0]
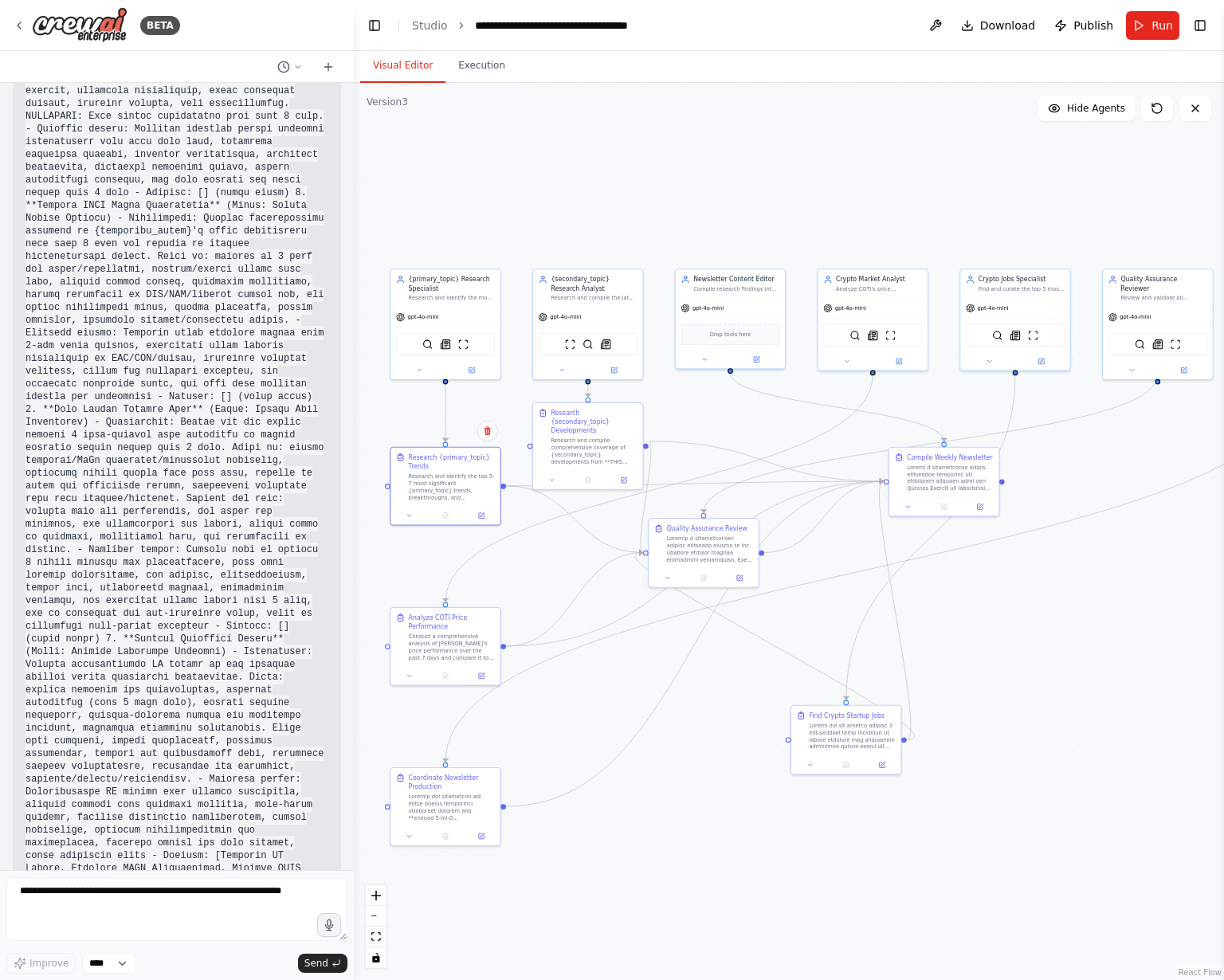
drag, startPoint x: 94, startPoint y: 615, endPoint x: 58, endPoint y: 294, distance: 323.0
click at [58, 294] on div "Here's the complete prompt to recreate your entire newsletter automation workfl…" at bounding box center [177, 186] width 303 height 3166
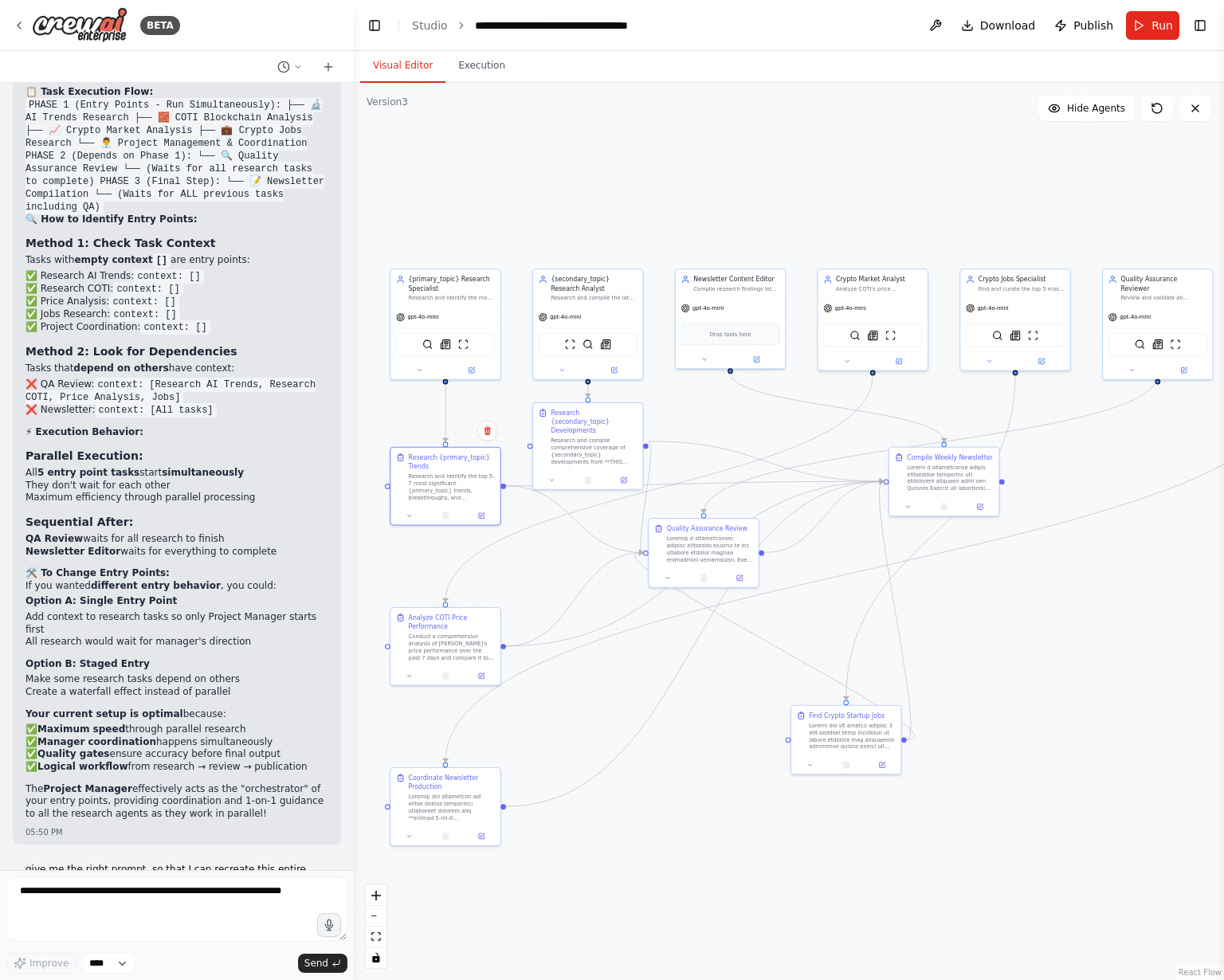
scroll to position [20321, 0]
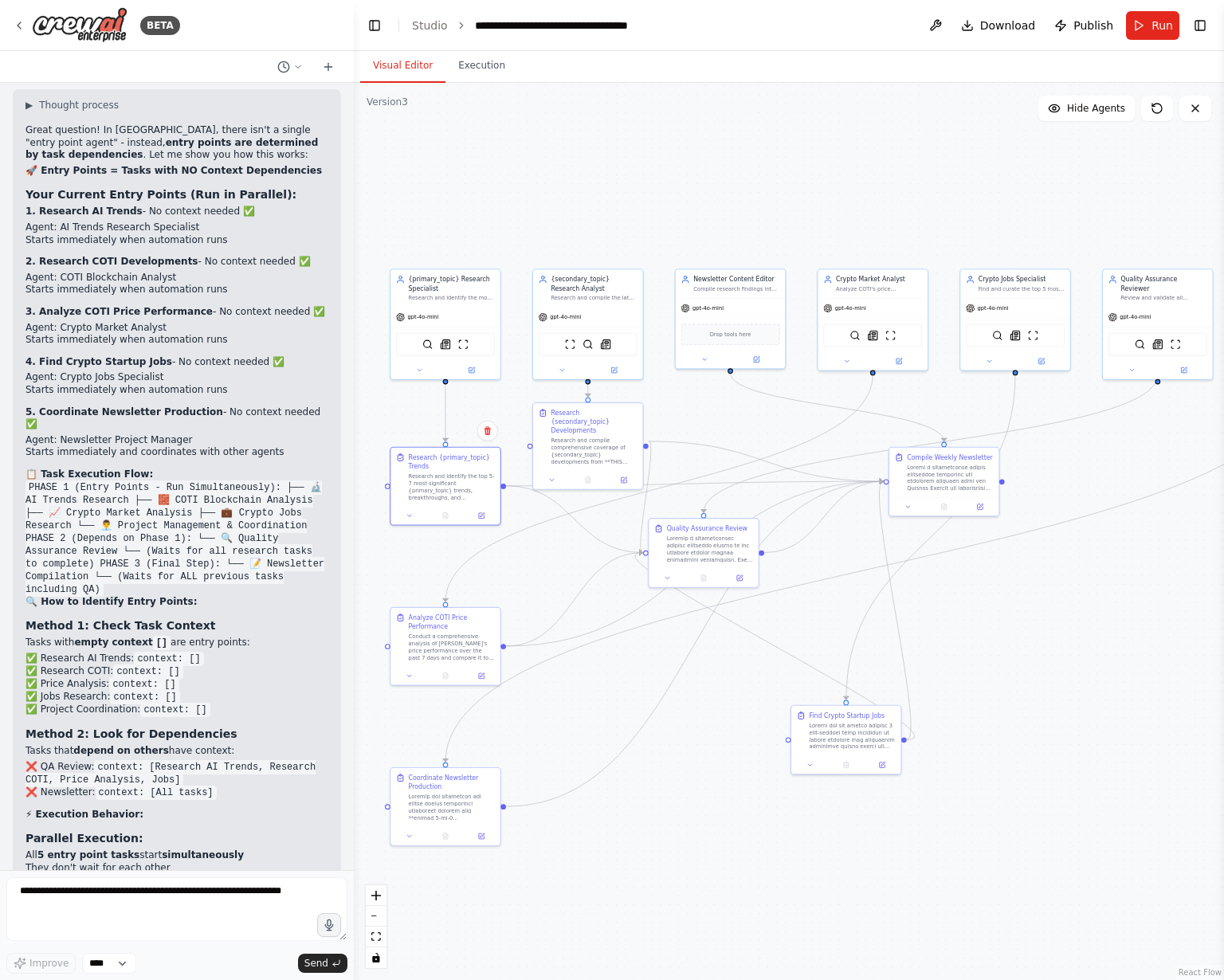
drag, startPoint x: 77, startPoint y: 563, endPoint x: 30, endPoint y: 563, distance: 47.0
copy code "Create a comprehensive weekly newsletter automation with the following specific…"
click at [195, 483] on textarea at bounding box center [177, 908] width 341 height 64
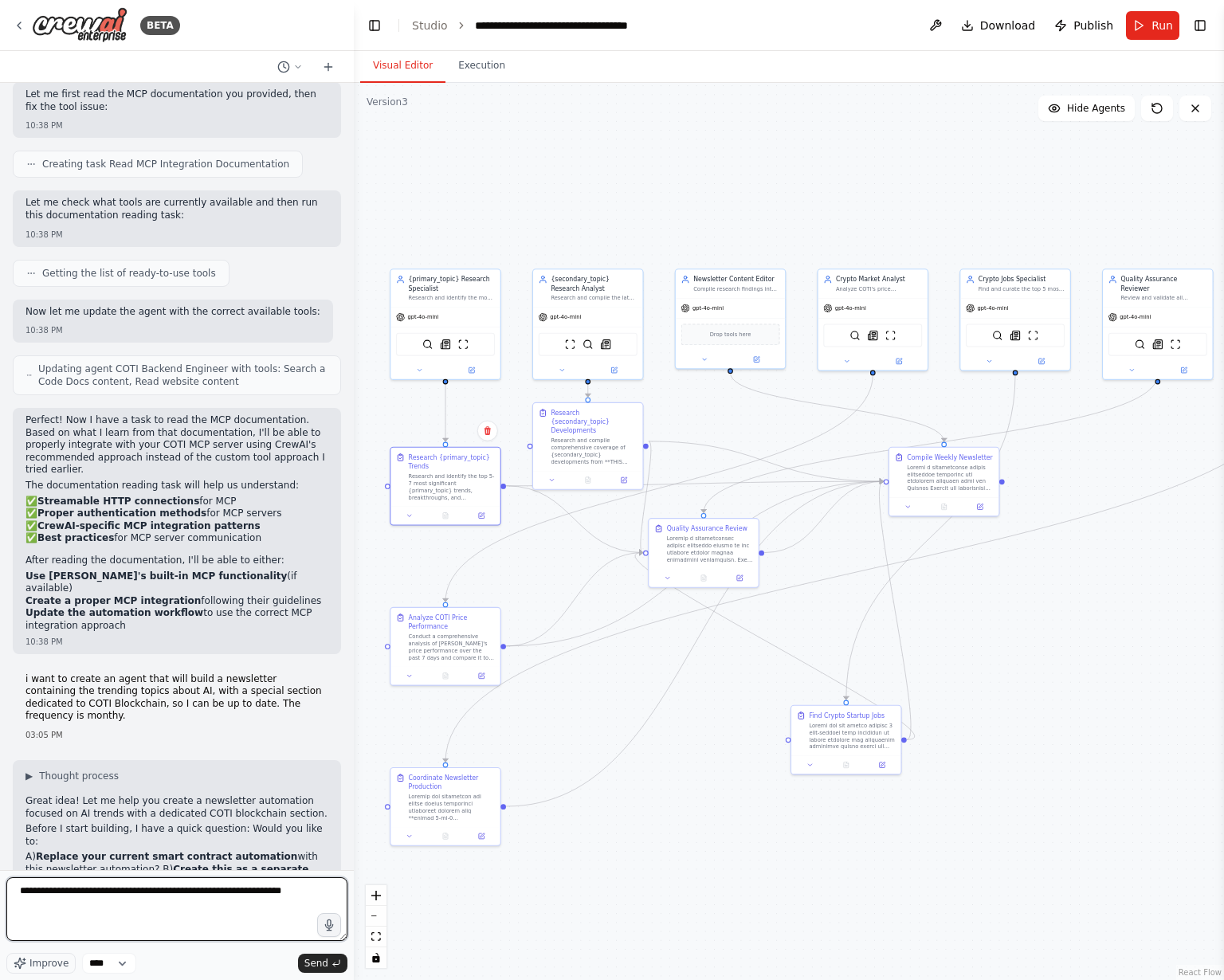
scroll to position [3887, 0]
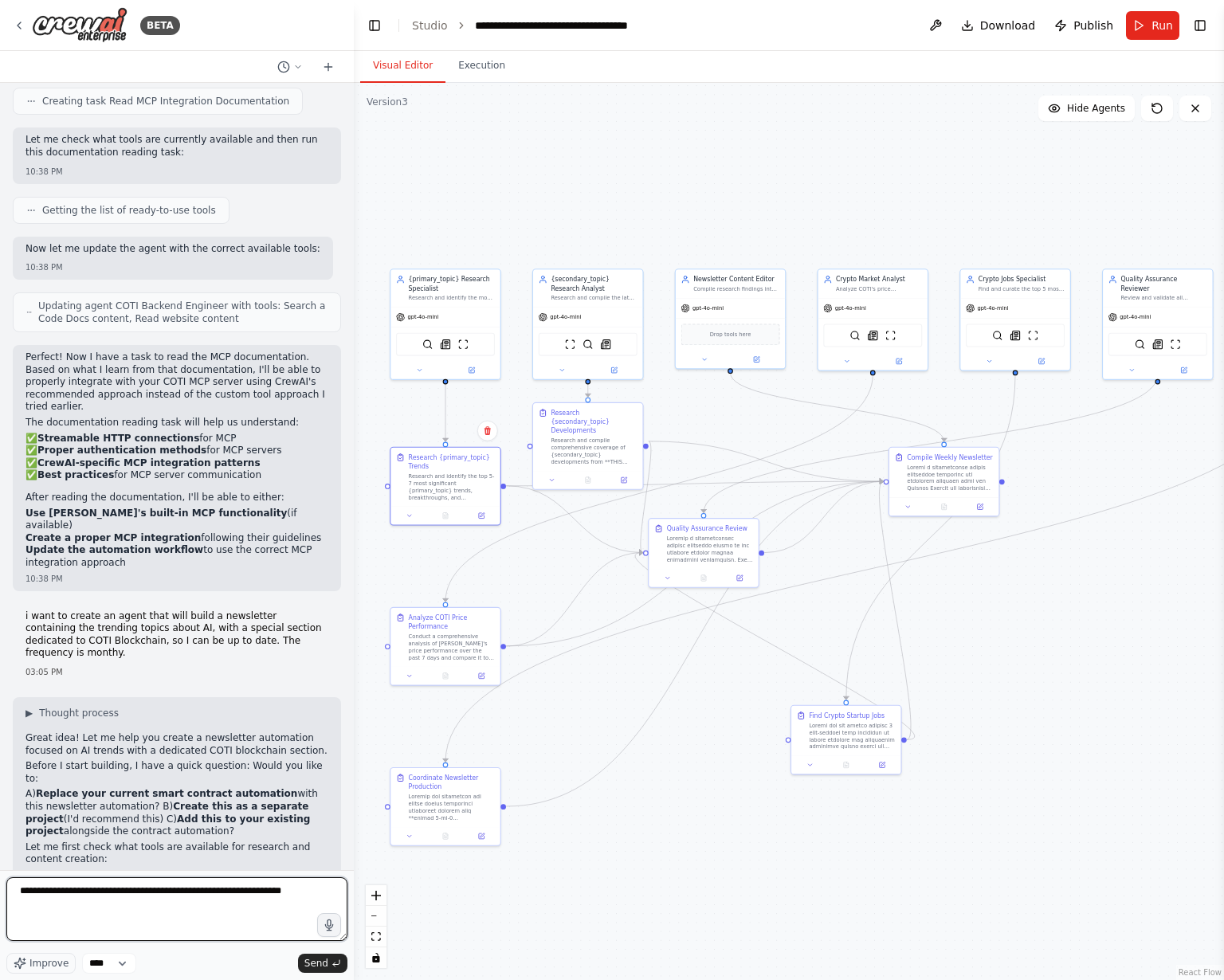
type textarea "**********"
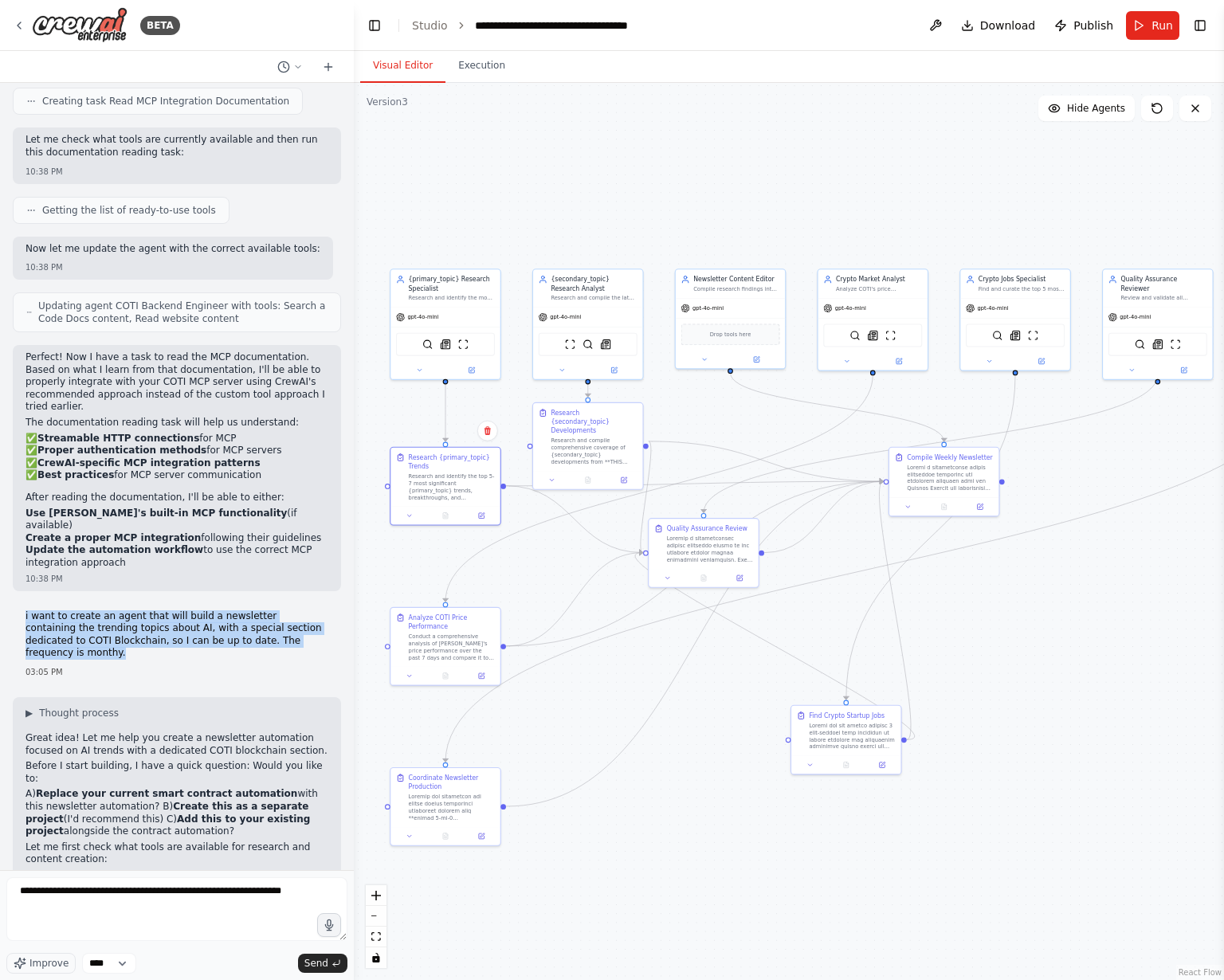
drag, startPoint x: 283, startPoint y: 574, endPoint x: 24, endPoint y: 542, distance: 261.0
click at [24, 483] on div "i want to create an agent that will build a newsletter containing the trending …" at bounding box center [177, 644] width 329 height 81
copy p "i want to create an agent that will build a newsletter containing the trending …"
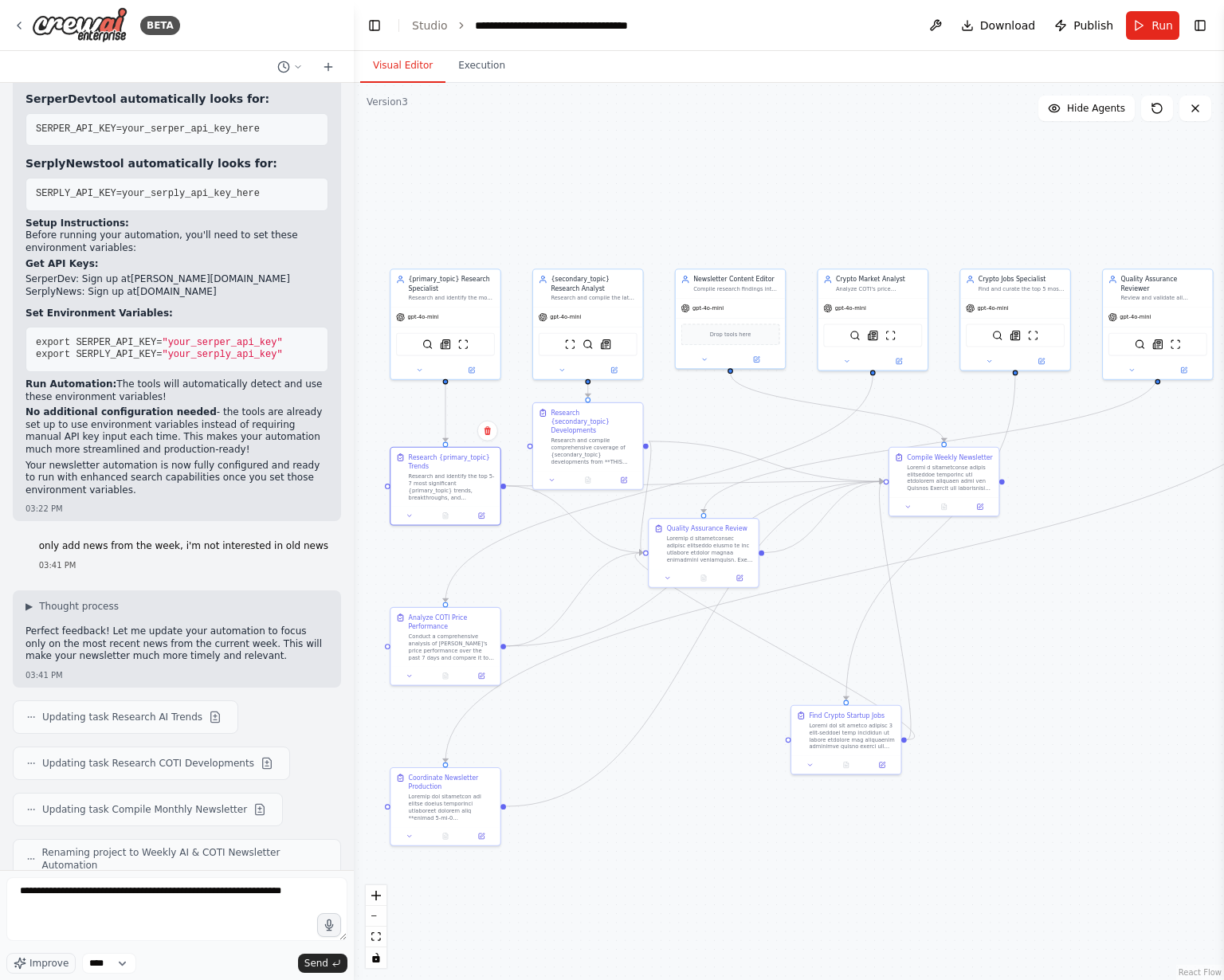
scroll to position [7583, 0]
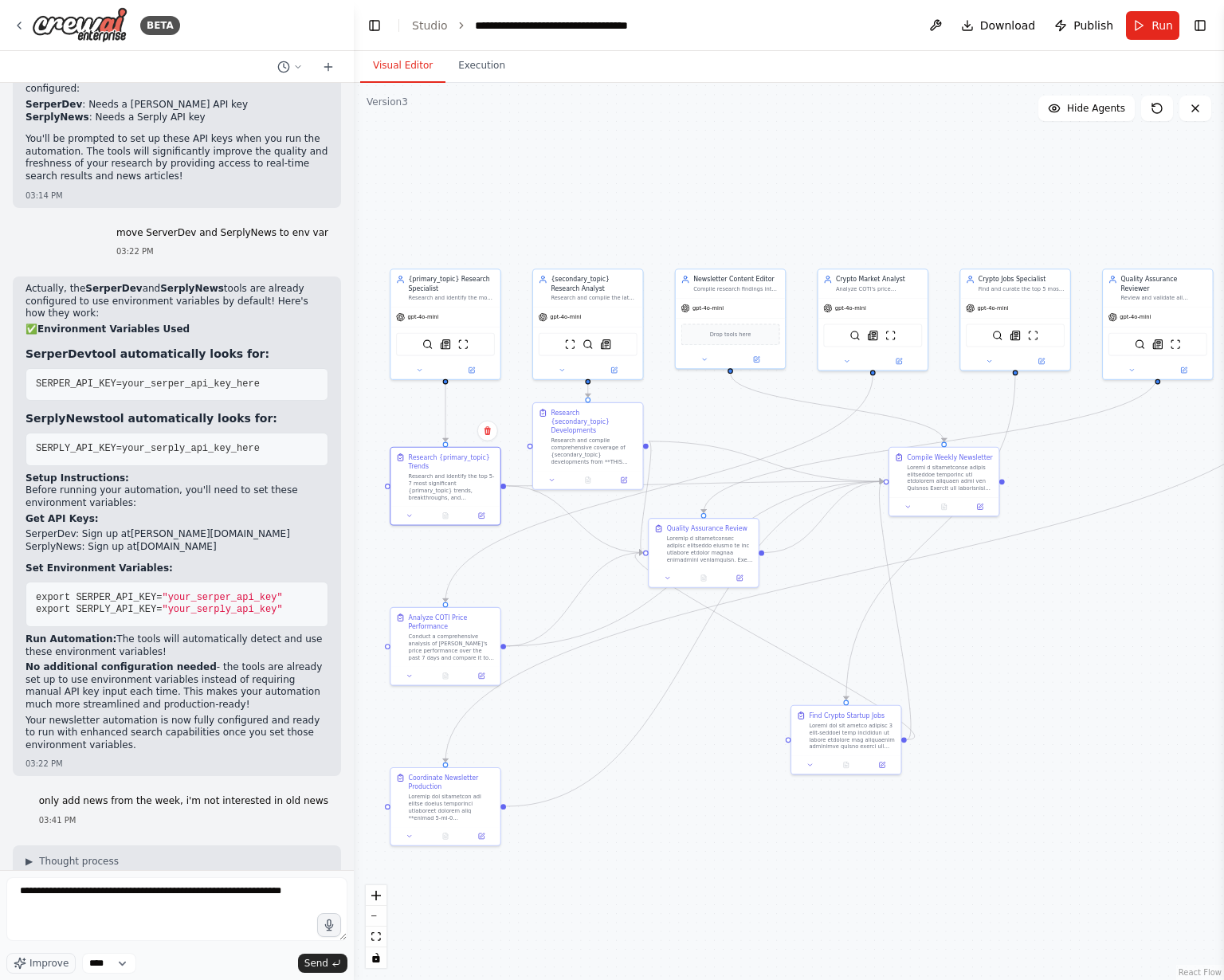
click at [100, 483] on span "export SERPER_API_KEY=" at bounding box center [99, 597] width 126 height 11
